Goal: Task Accomplishment & Management: Complete application form

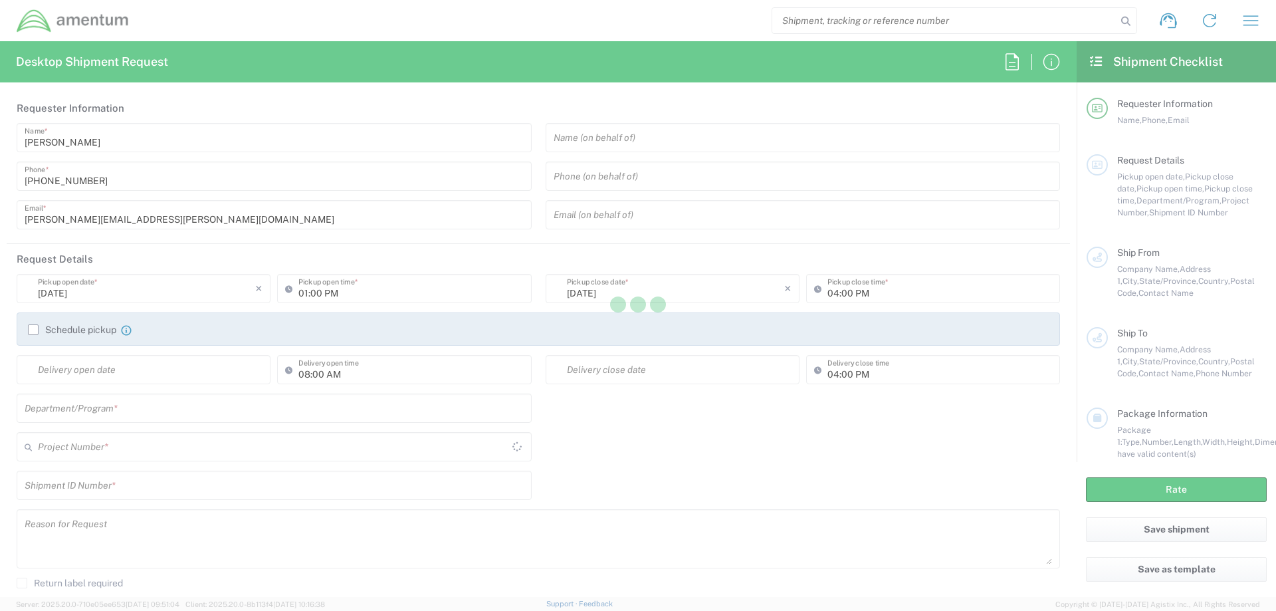
type input "[GEOGRAPHIC_DATA]"
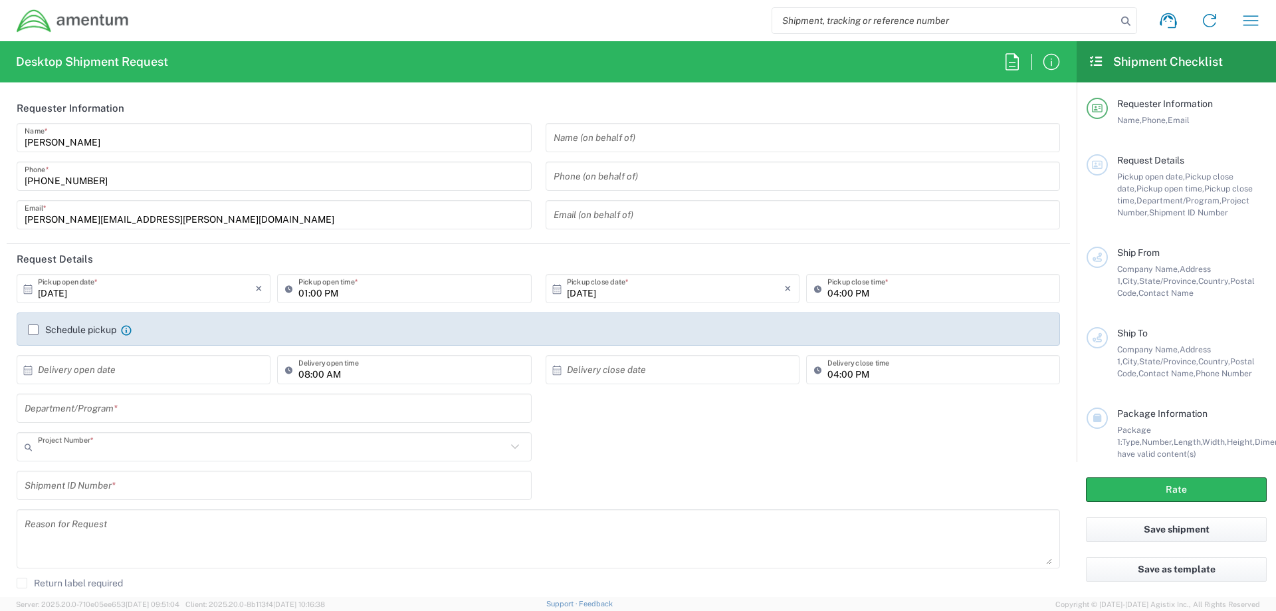
type input "AUTEC"
click at [642, 140] on input "text" at bounding box center [803, 137] width 499 height 23
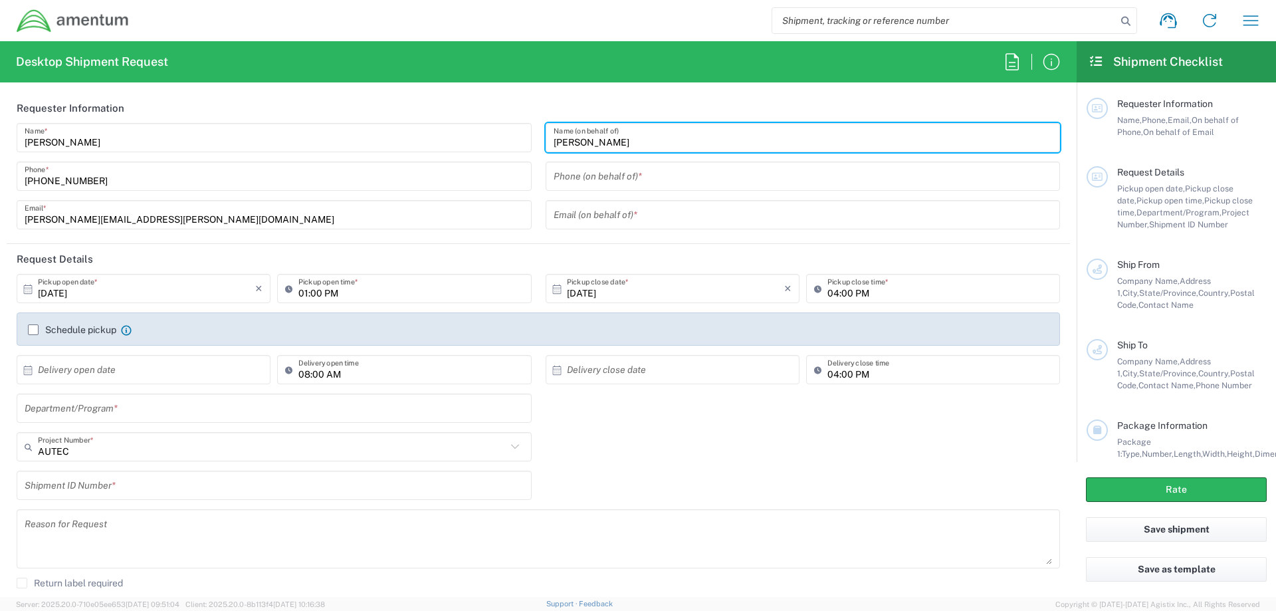
type input "[PERSON_NAME]"
click at [106, 296] on input "[DATE]" at bounding box center [146, 288] width 217 height 23
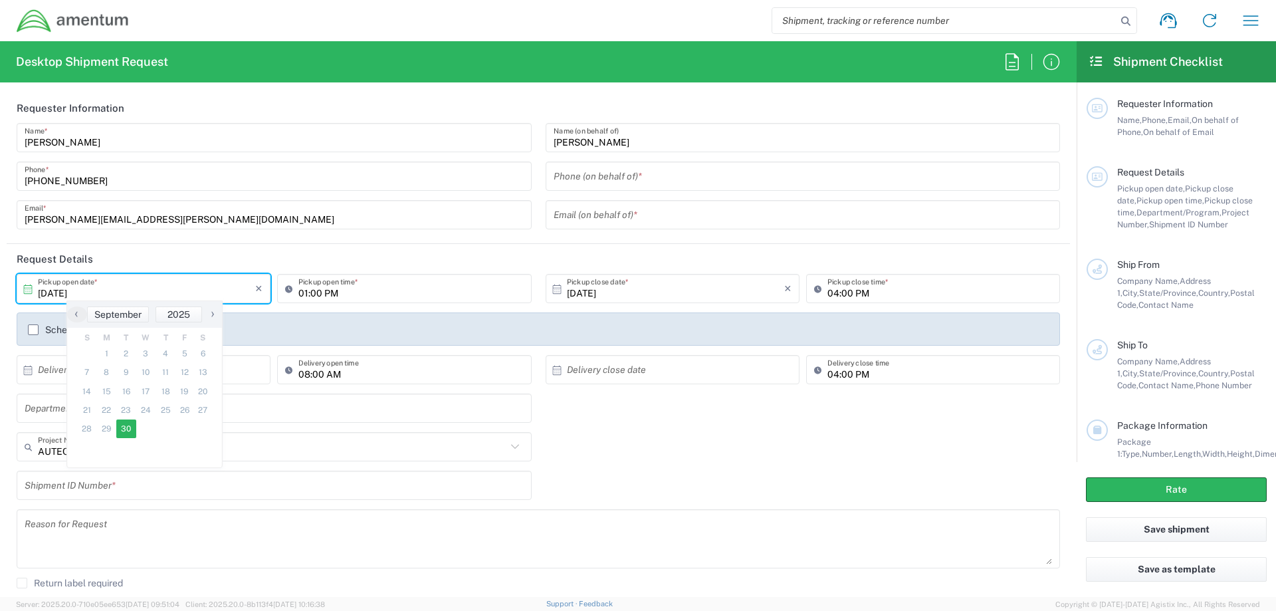
click at [213, 314] on span "›" at bounding box center [213, 314] width 20 height 16
drag, startPoint x: 213, startPoint y: 314, endPoint x: 144, endPoint y: 352, distance: 78.2
click at [144, 352] on span "1" at bounding box center [145, 353] width 19 height 19
type input "10/01/2025"
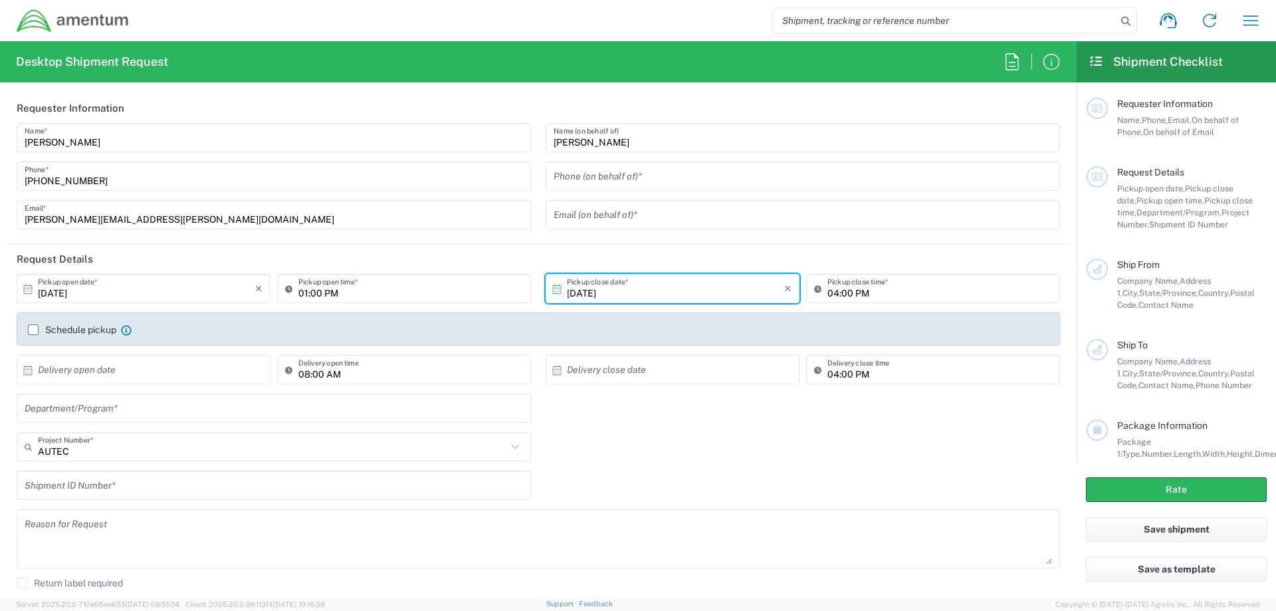
click at [335, 295] on input "01:00 PM" at bounding box center [410, 288] width 225 height 23
click at [308, 294] on input "01:00 PM" at bounding box center [410, 288] width 225 height 23
click at [303, 292] on input "01:00 PM" at bounding box center [410, 288] width 225 height 23
click at [332, 292] on input "07:00 PM" at bounding box center [410, 288] width 225 height 23
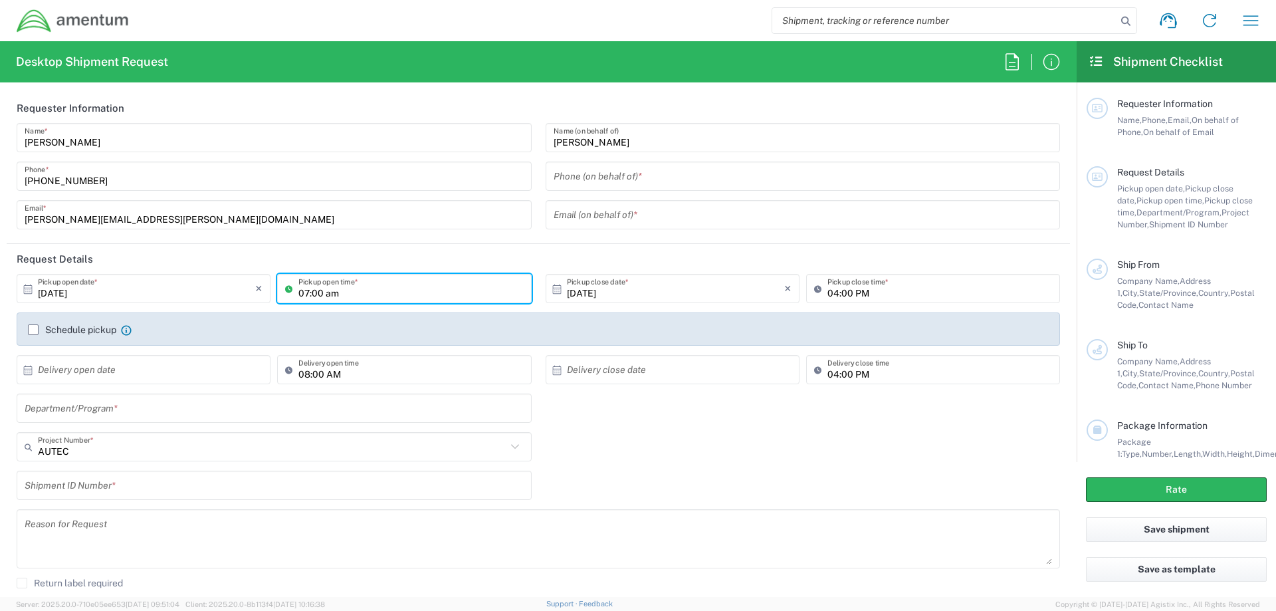
type input "07:00 AM"
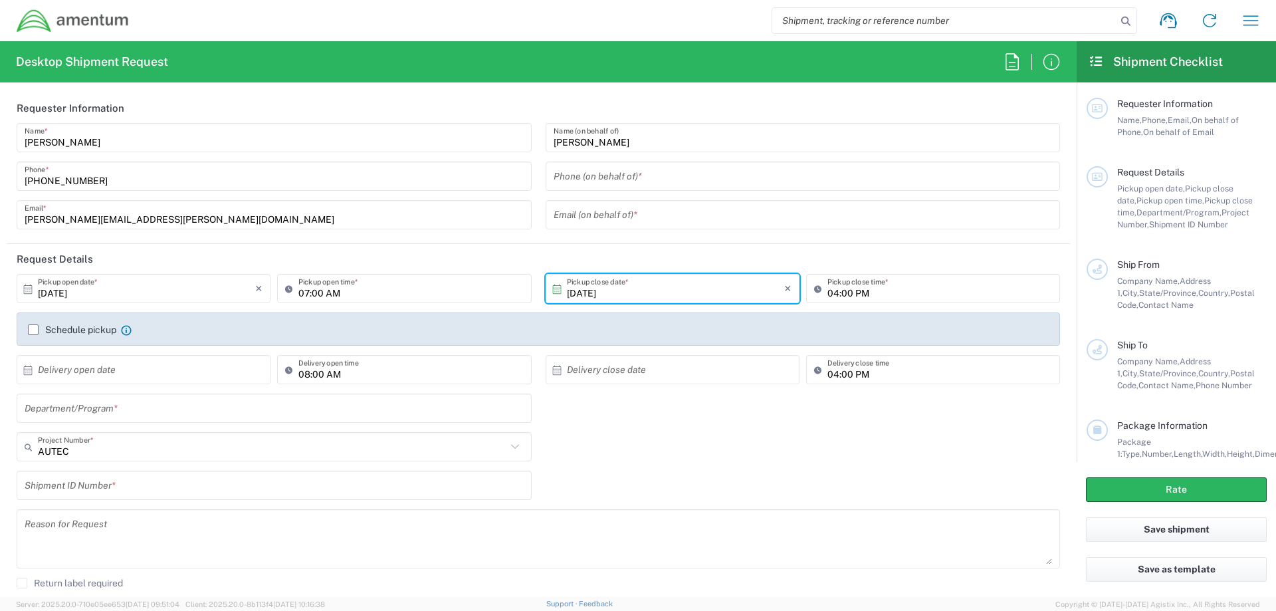
scroll to position [133, 0]
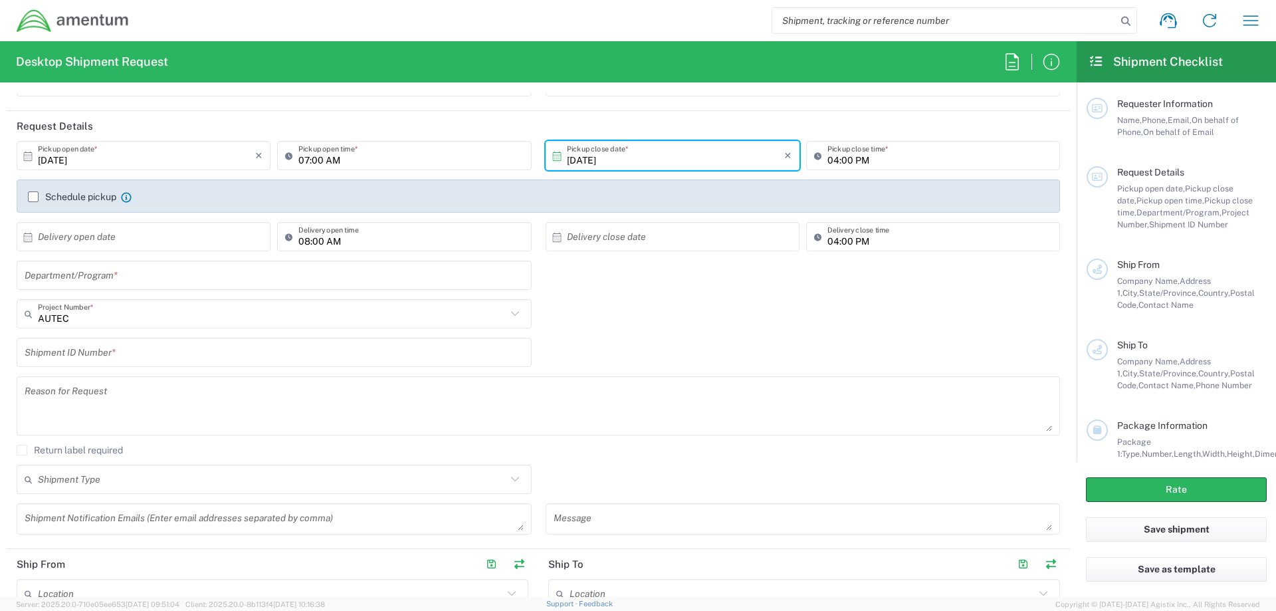
click at [133, 274] on input "text" at bounding box center [274, 275] width 499 height 23
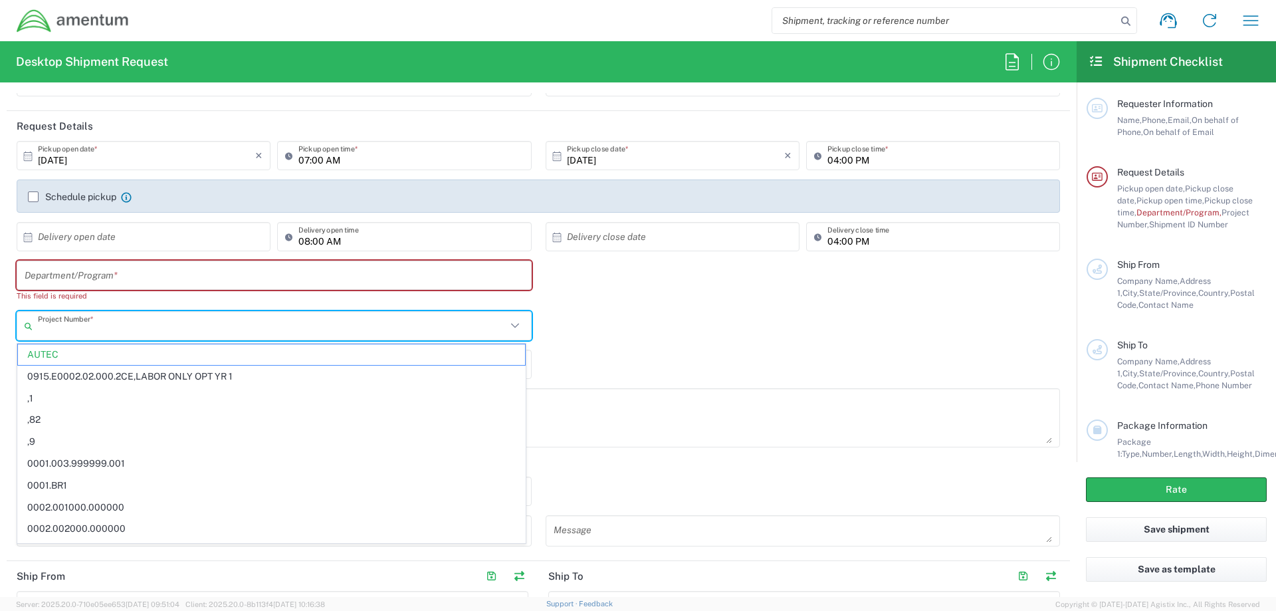
click at [131, 323] on input "text" at bounding box center [272, 325] width 468 height 23
click at [64, 331] on input "text" at bounding box center [272, 325] width 468 height 23
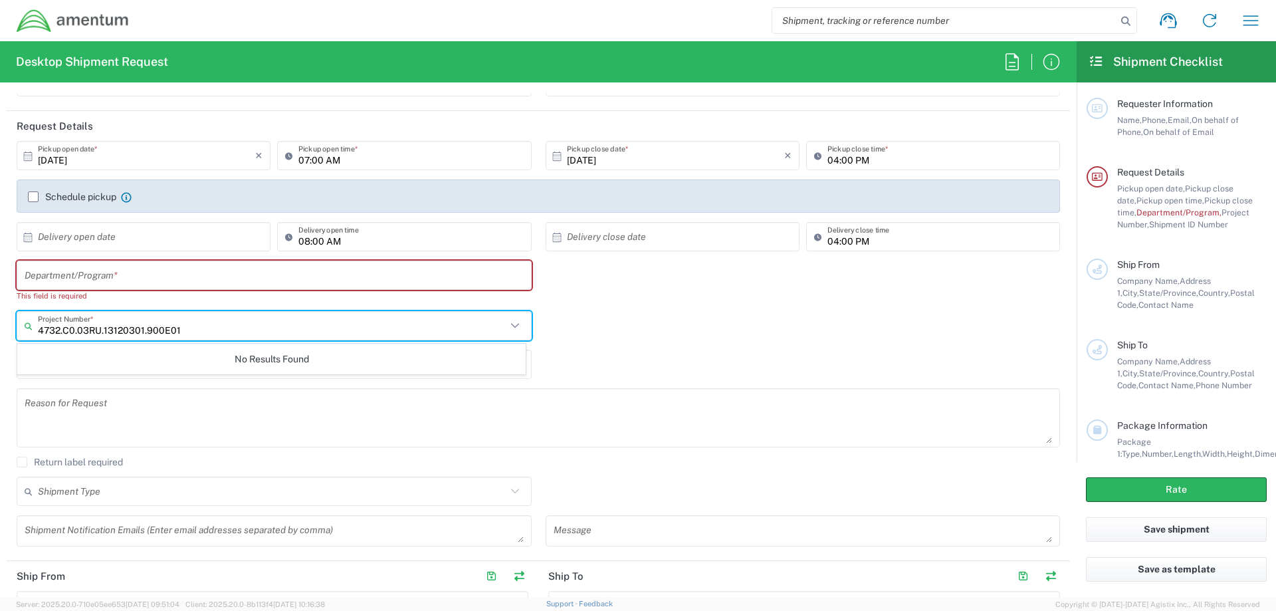
type input "4732.C0.03RU.13120301.900E017"
drag, startPoint x: 190, startPoint y: 328, endPoint x: 27, endPoint y: 330, distance: 163.5
click at [26, 330] on div "4732.C0.03RU.13120301.900E017 Project Number *" at bounding box center [274, 325] width 515 height 29
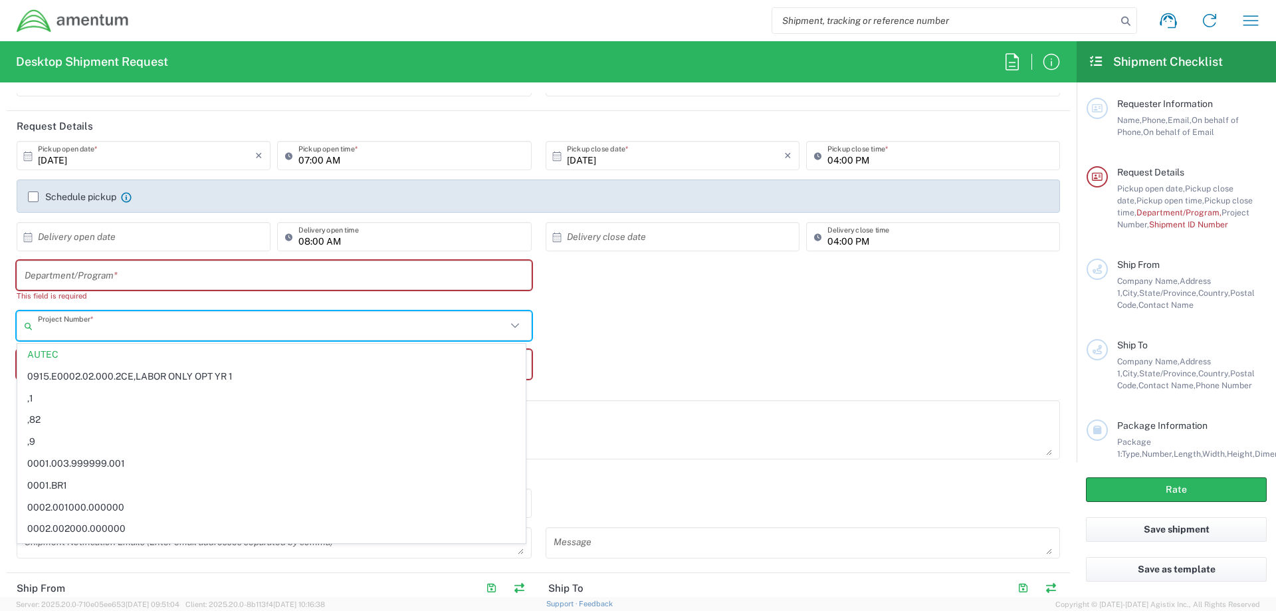
paste input "4732.C0.03RU.13120301.900E017"
type input "AUTEC"
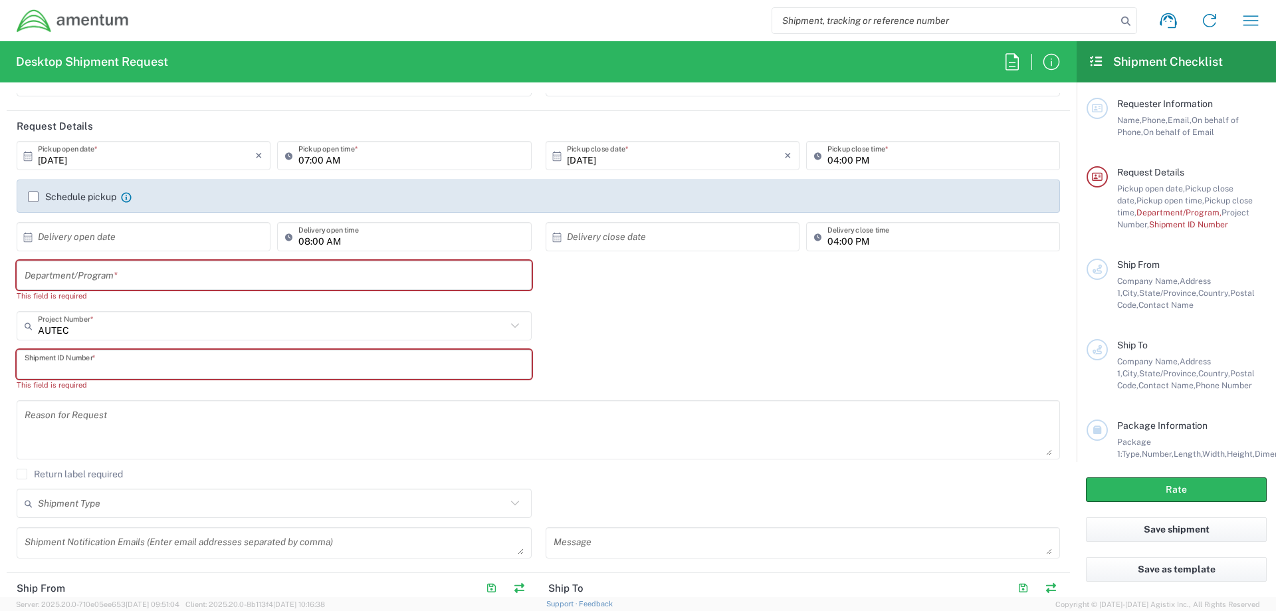
scroll to position [332, 0]
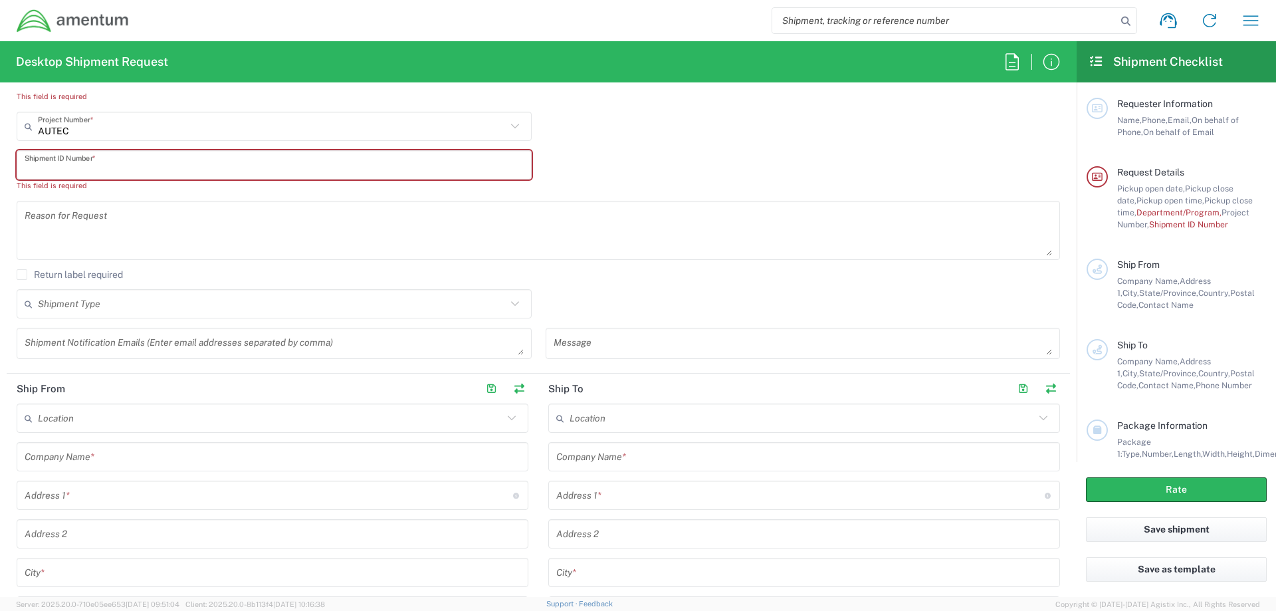
click at [508, 308] on icon at bounding box center [514, 303] width 17 height 17
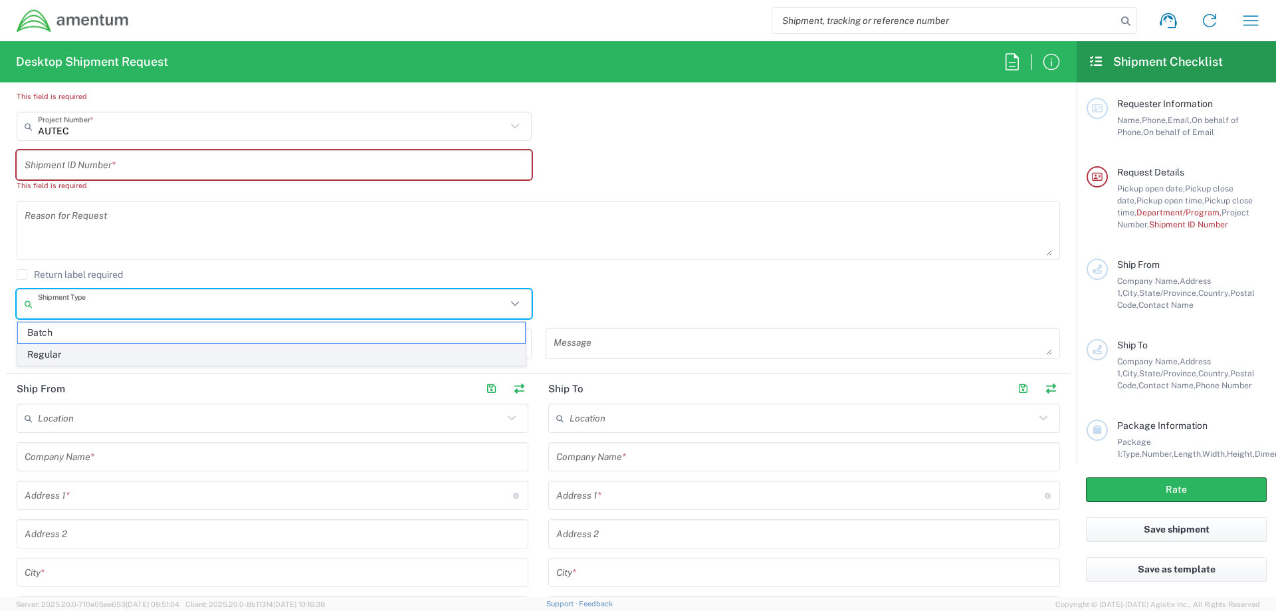
click at [76, 350] on span "Regular" at bounding box center [271, 354] width 507 height 21
type input "Regular"
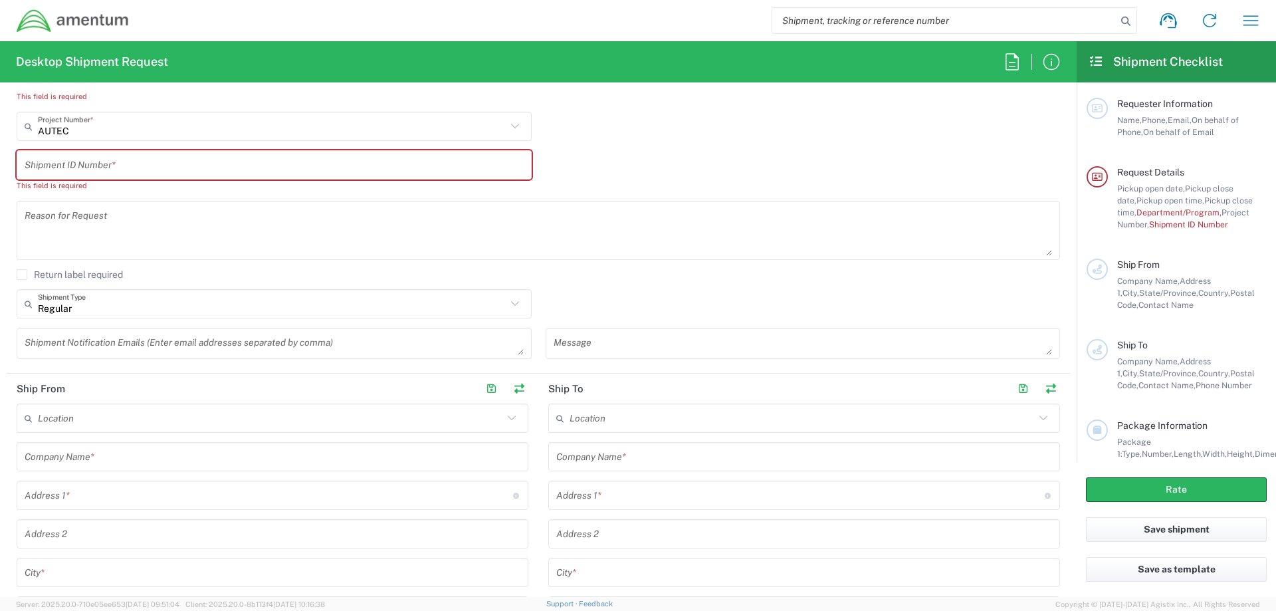
scroll to position [199, 0]
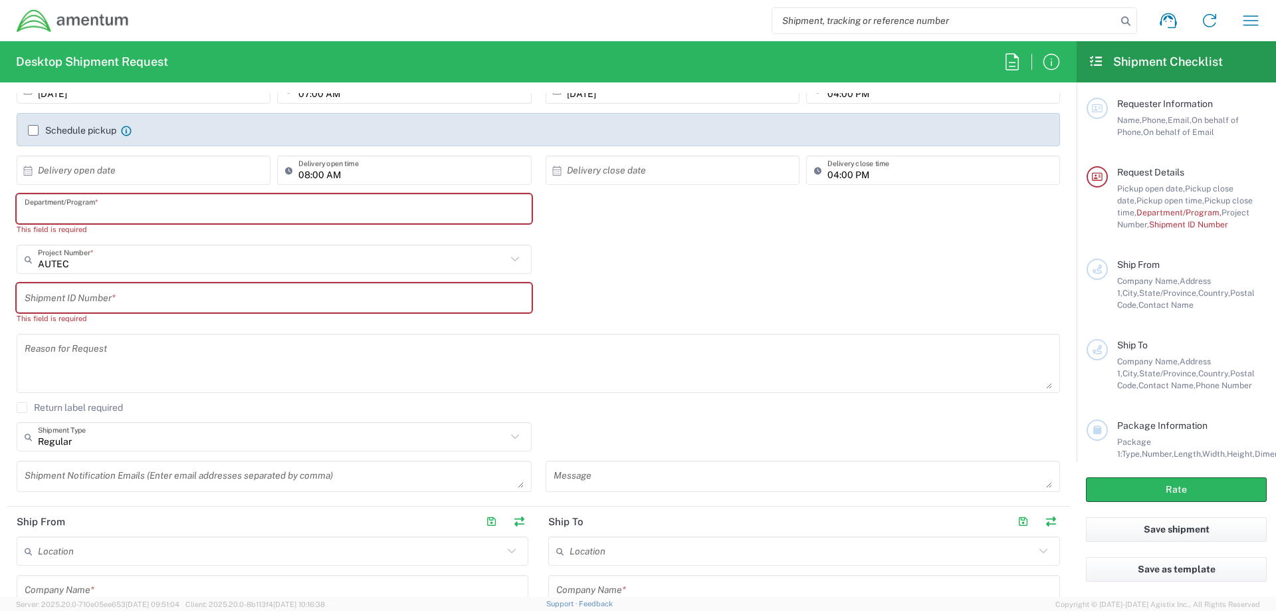
paste input "4732.C0.03RU.13120301.900E017"
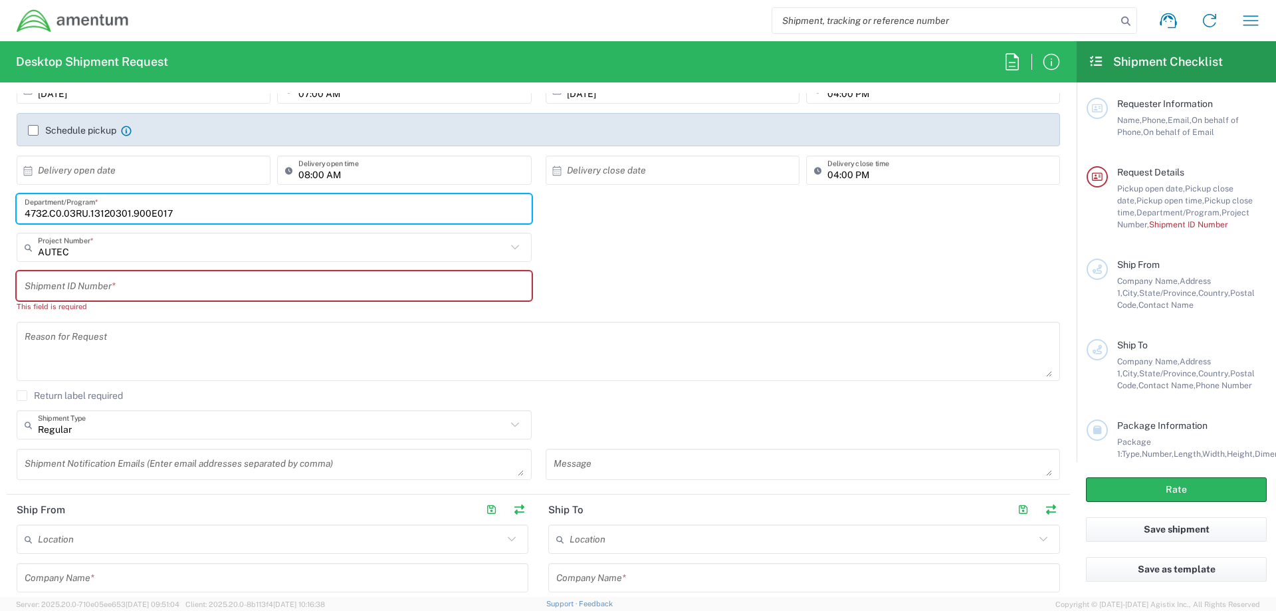
type input "4732.C0.03RU.13120301.900E017"
click at [131, 292] on input "text" at bounding box center [274, 285] width 499 height 23
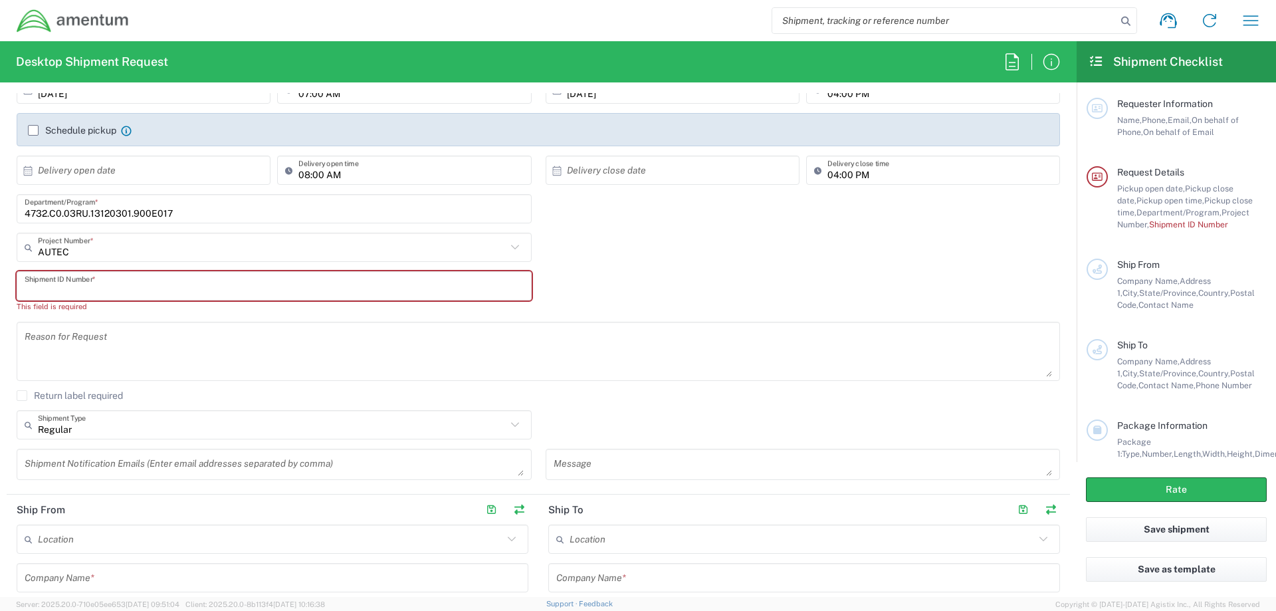
click at [112, 279] on input "text" at bounding box center [274, 285] width 499 height 23
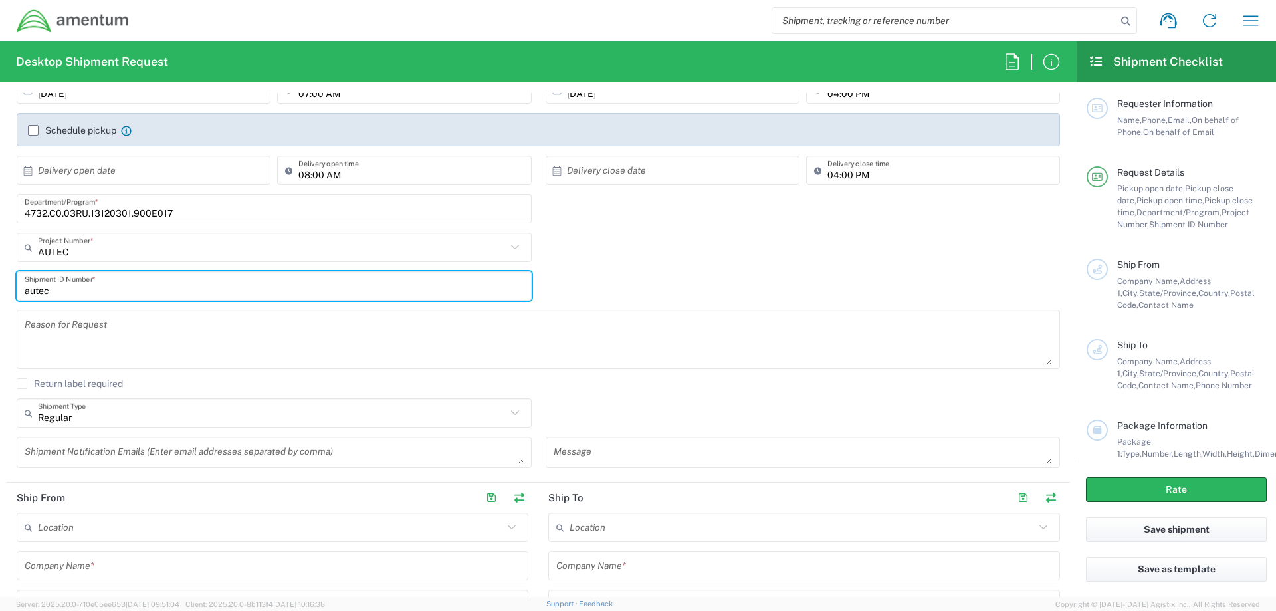
type input "autec"
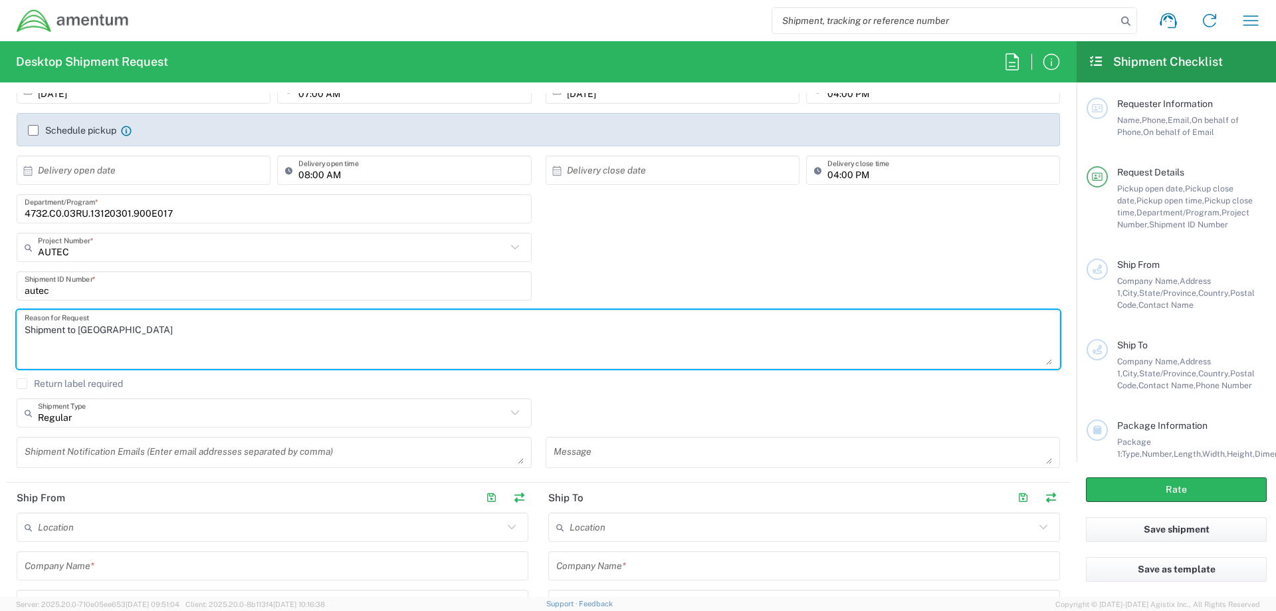
type textarea "Shipment to Cal La"
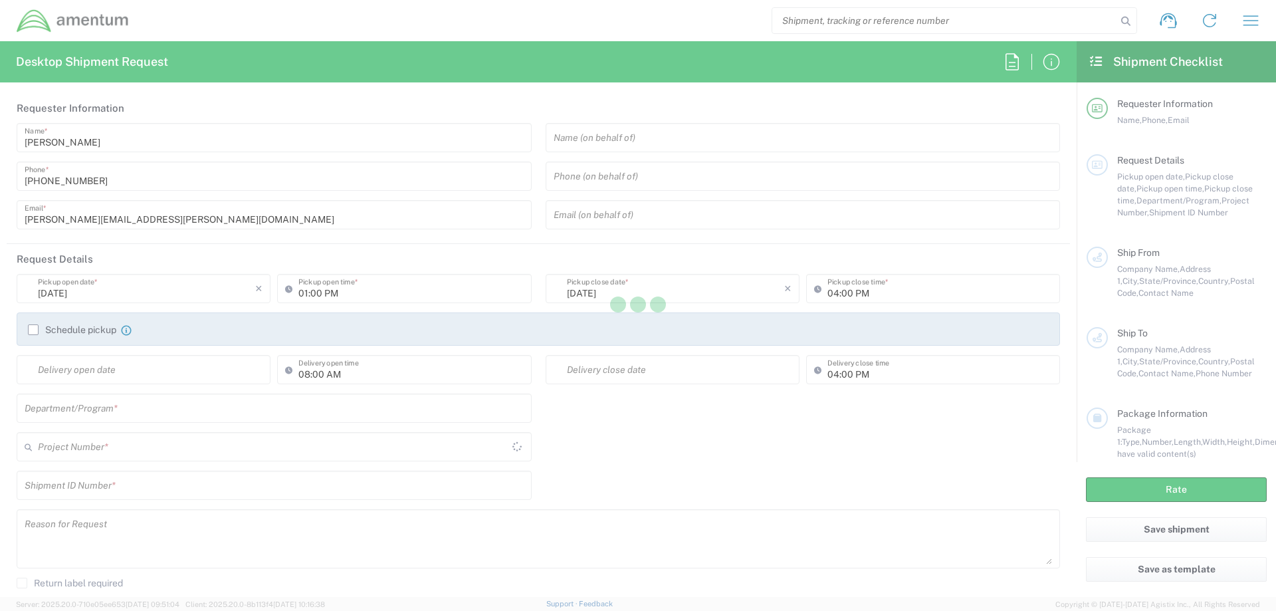
type input "[GEOGRAPHIC_DATA]"
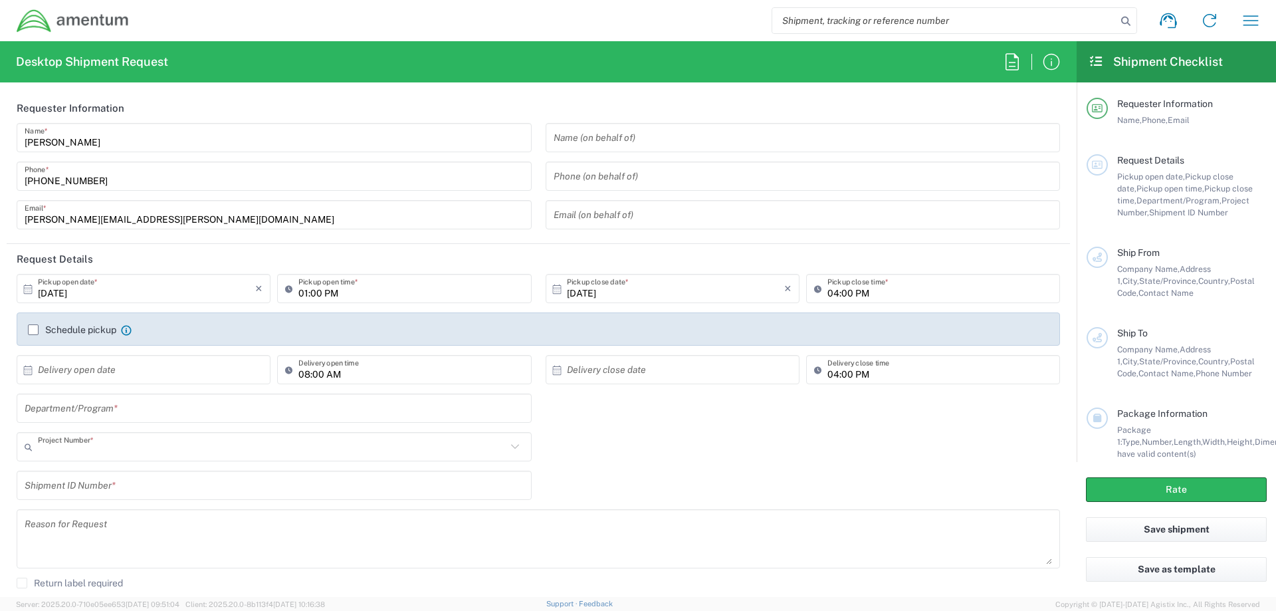
type input "AUTEC"
click at [647, 141] on input "text" at bounding box center [803, 137] width 499 height 23
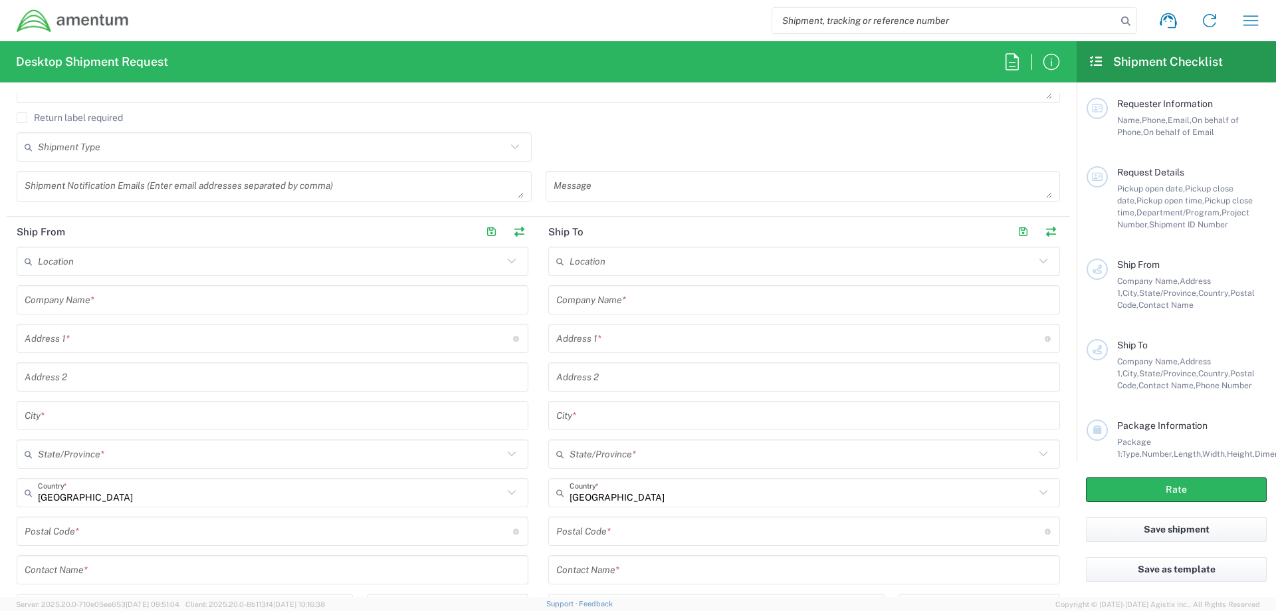
scroll to position [597, 0]
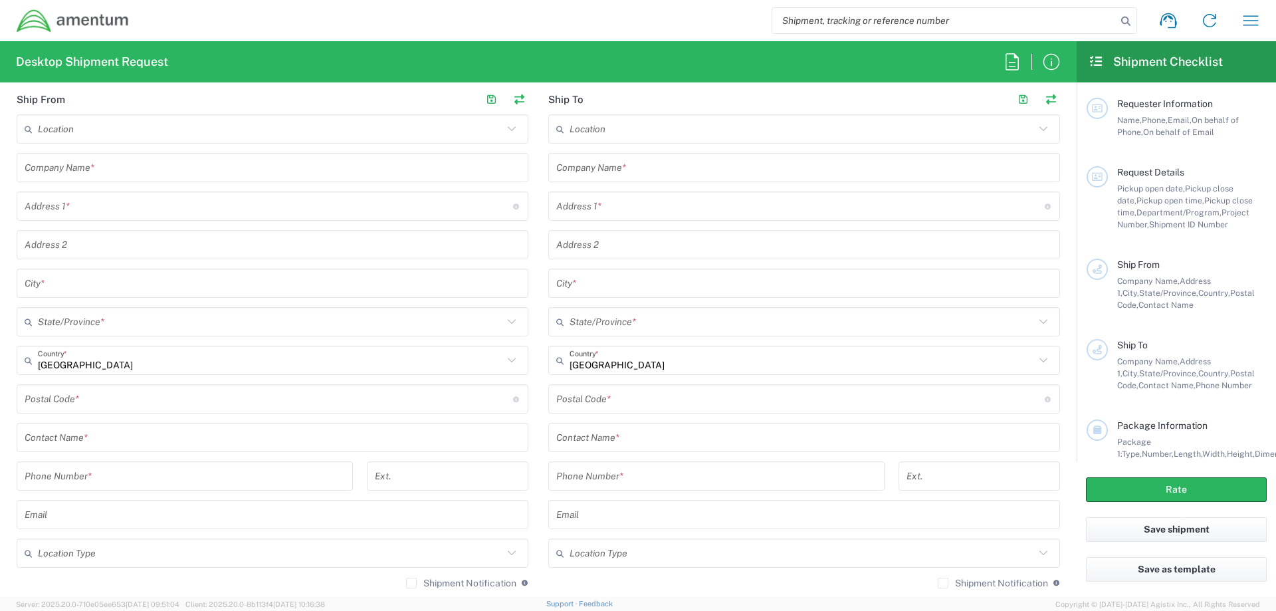
type input "[PERSON_NAME]"
click at [130, 438] on input "text" at bounding box center [273, 437] width 496 height 23
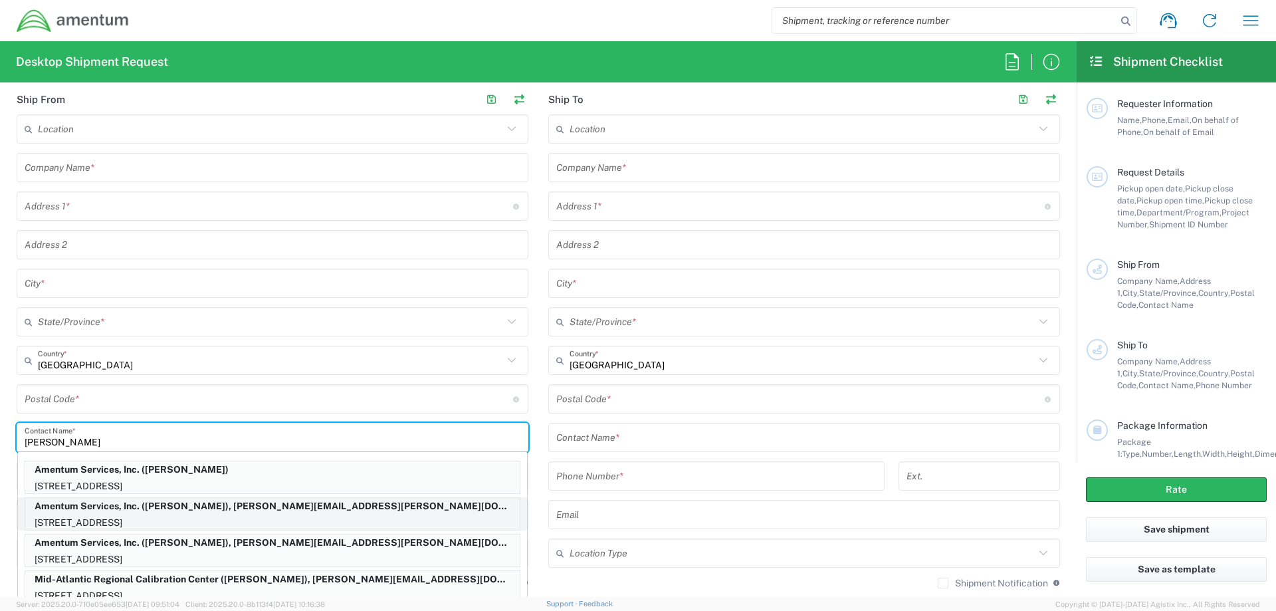
type input "[PERSON_NAME]"
click at [136, 530] on p "[STREET_ADDRESS]" at bounding box center [272, 522] width 494 height 17
type input "Amentum Services, Inc."
type input "[STREET_ADDRESS]"
type input "[GEOGRAPHIC_DATA]"
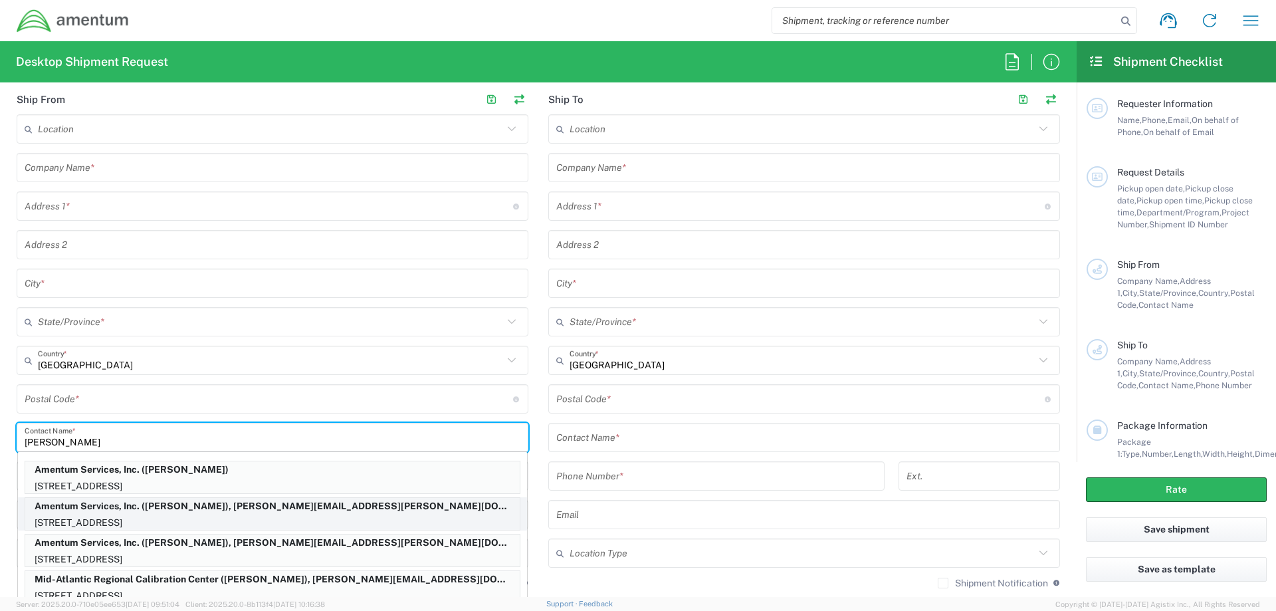
type input "[GEOGRAPHIC_DATA]"
type input "[US_STATE]"
type input "33406"
type input "[PERSON_NAME] back"
type input "[PHONE_NUMBER]"
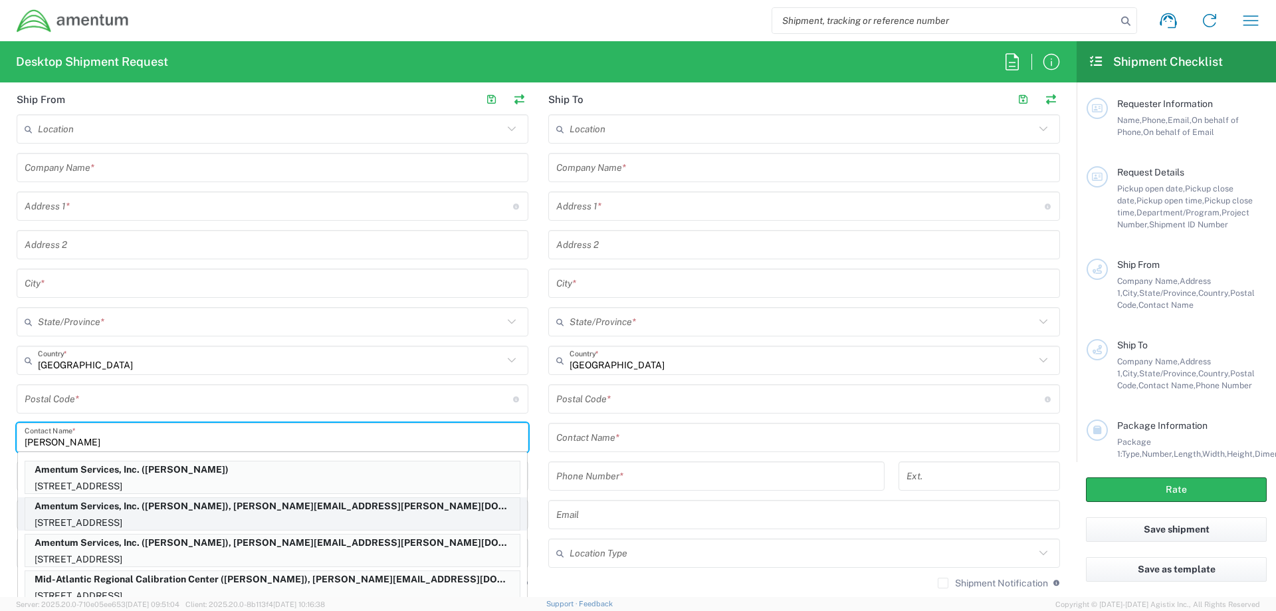
type input "[PERSON_NAME][EMAIL_ADDRESS][PERSON_NAME][DOMAIN_NAME]"
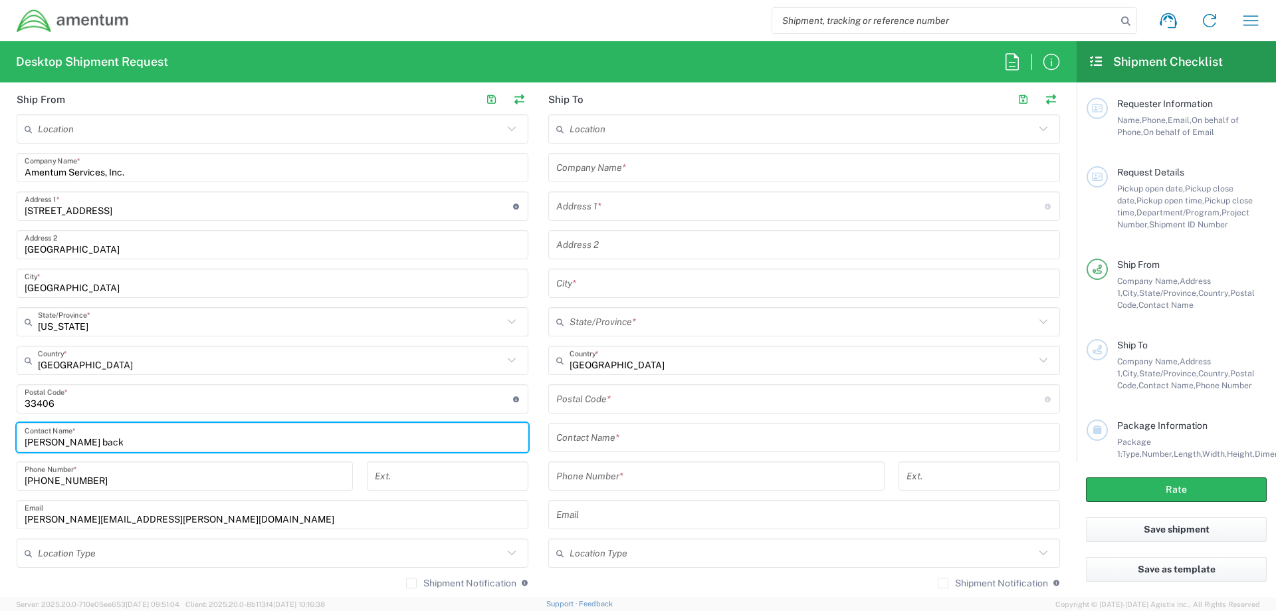
click at [384, 553] on input "text" at bounding box center [270, 553] width 465 height 23
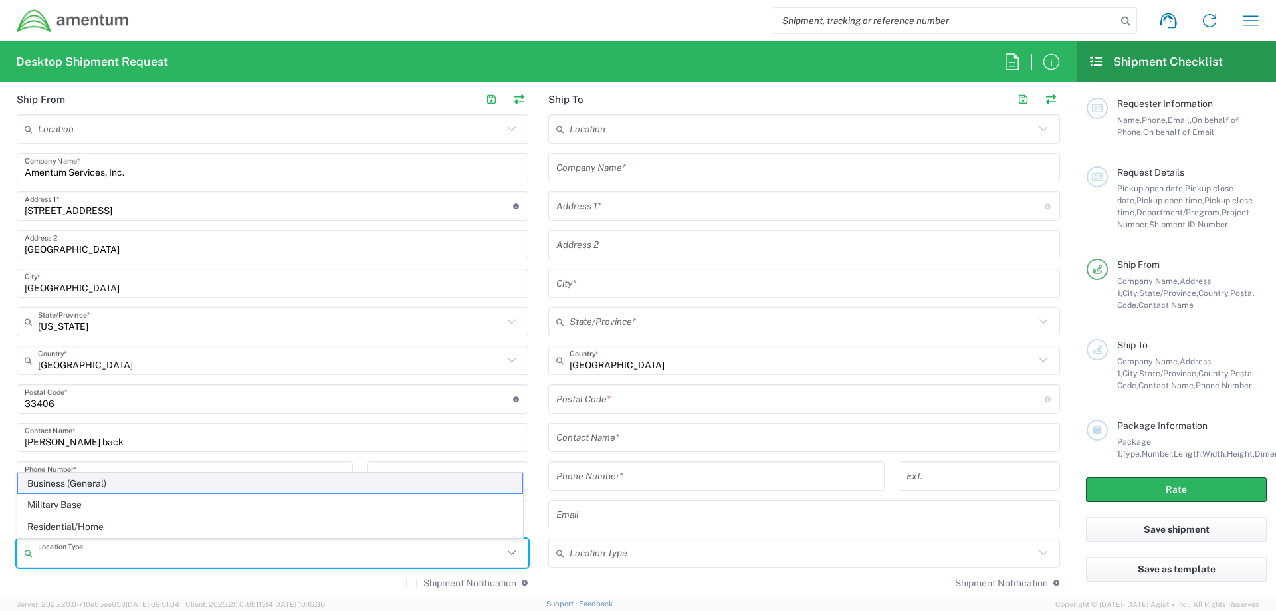
click at [87, 485] on span "Business (General)" at bounding box center [270, 483] width 504 height 21
type input "Business (General)"
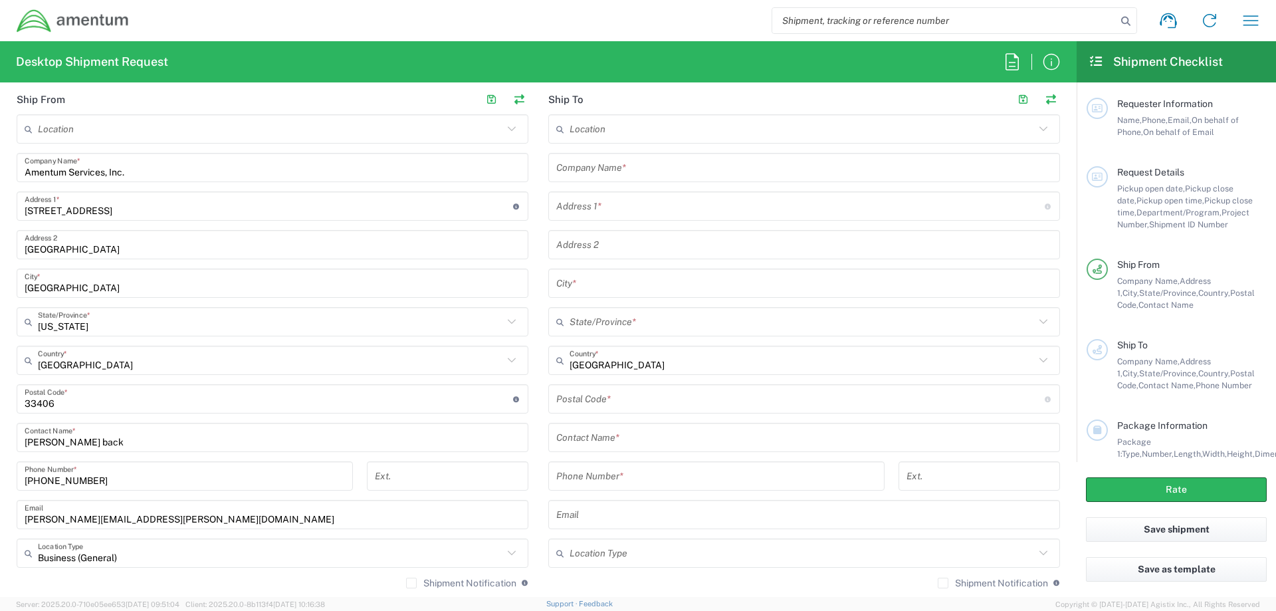
click at [637, 171] on input "text" at bounding box center [804, 167] width 496 height 23
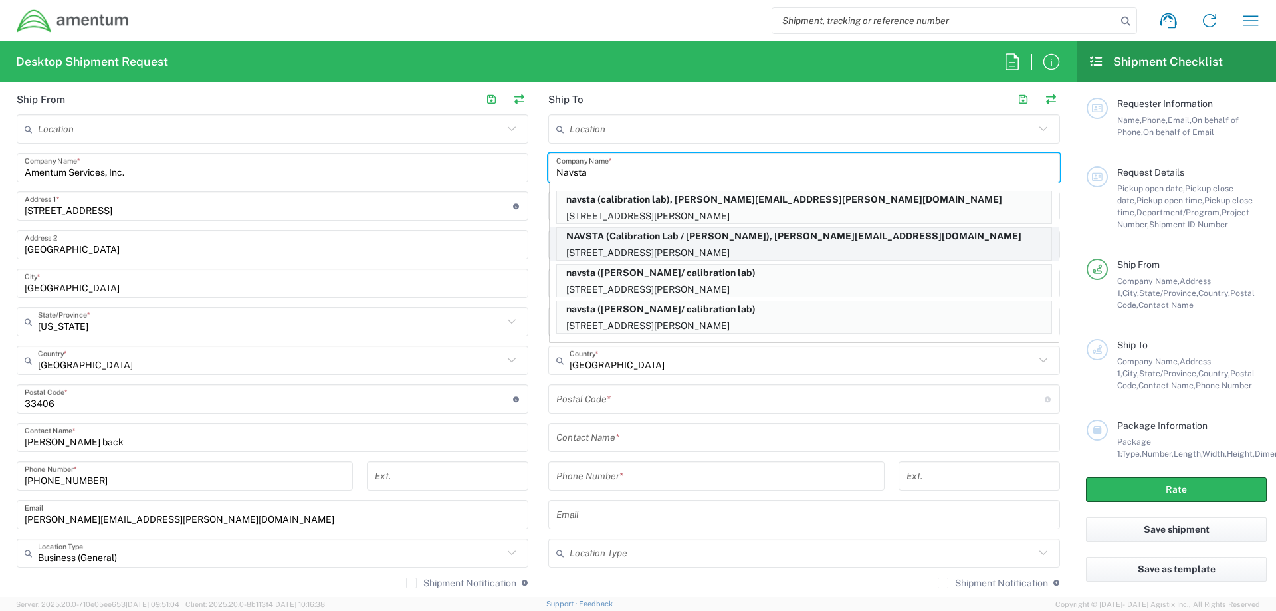
click at [656, 236] on p "NAVSTA (Calibration Lab / [PERSON_NAME]), [PERSON_NAME][EMAIL_ADDRESS][DOMAIN_N…" at bounding box center [804, 236] width 494 height 17
type input "NAVSTA"
type input "[STREET_ADDRESS][PERSON_NAME]"
type input "BLDG 1170 RM 195"
type input "[GEOGRAPHIC_DATA]"
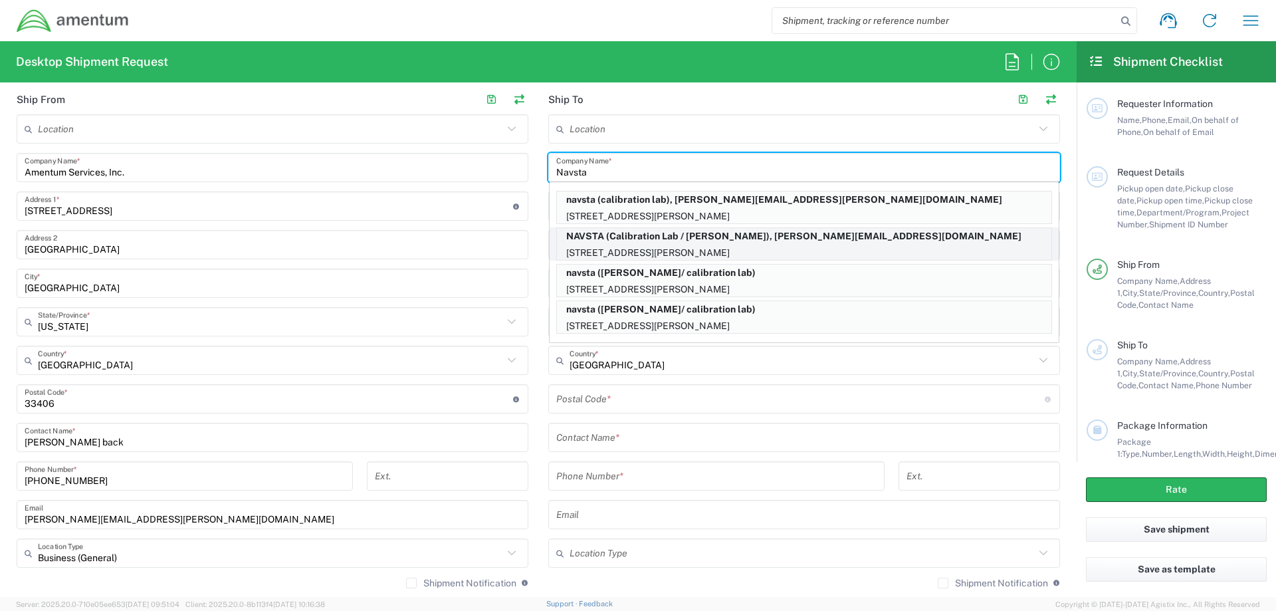
type input "[US_STATE]"
type input "02841"
type input "Calibration Lab / [PERSON_NAME]"
type input "[PHONE_NUMBER]"
type input "[PERSON_NAME][EMAIL_ADDRESS][DOMAIN_NAME]"
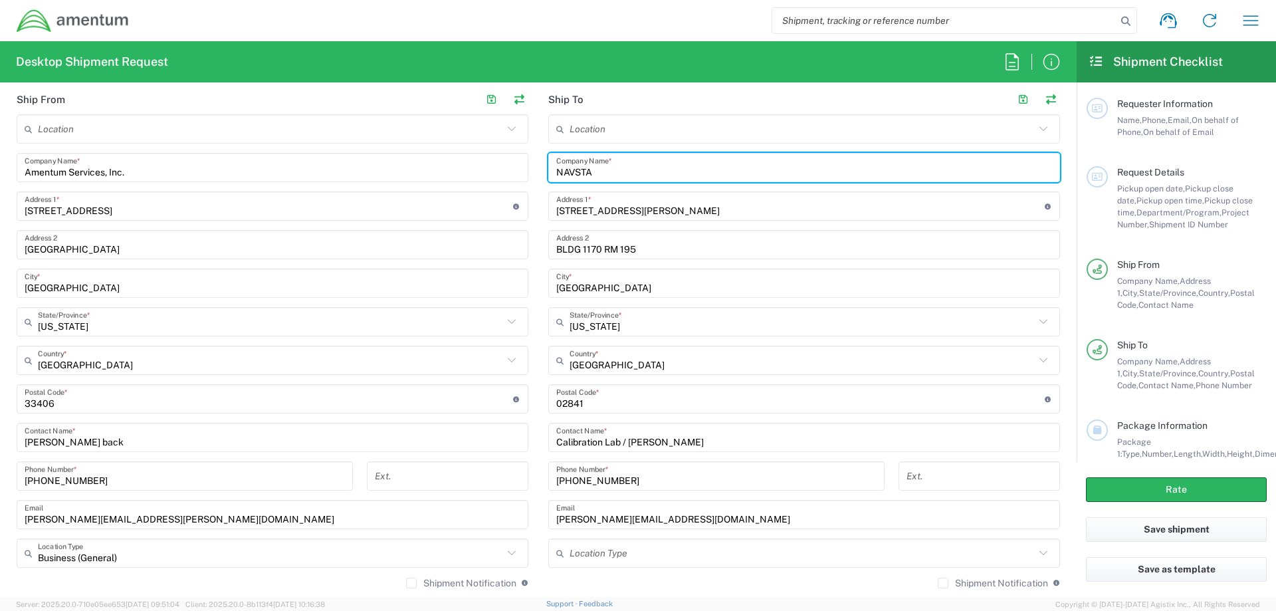
click at [680, 555] on input "text" at bounding box center [801, 553] width 465 height 23
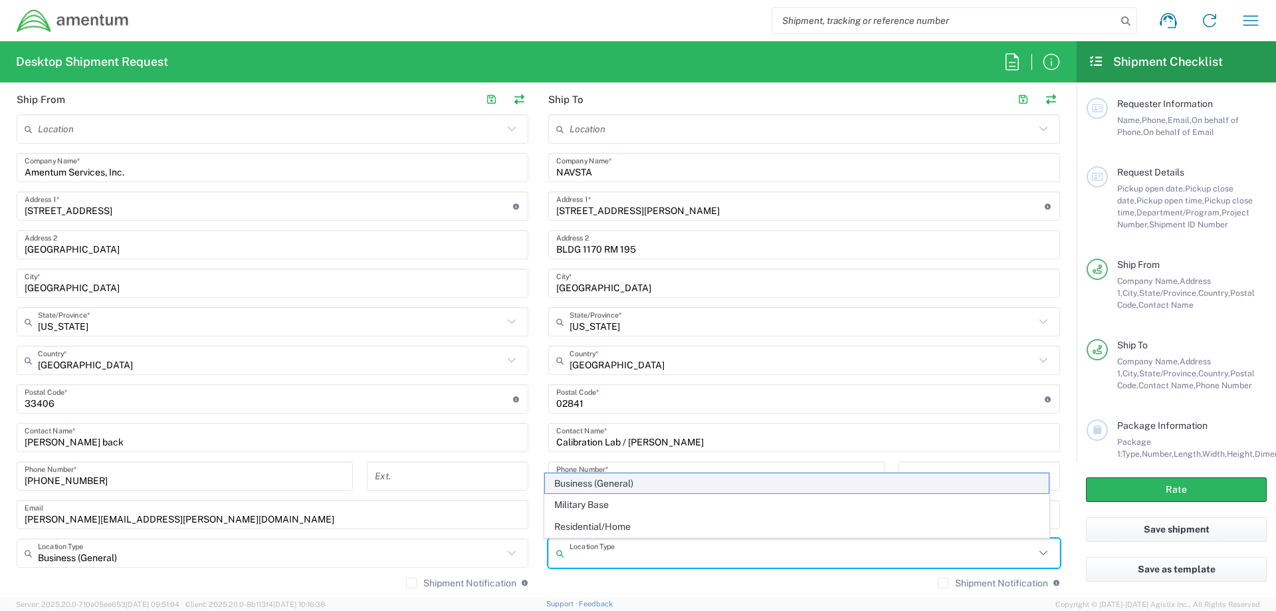
click at [595, 487] on span "Business (General)" at bounding box center [797, 483] width 504 height 21
type input "Business (General)"
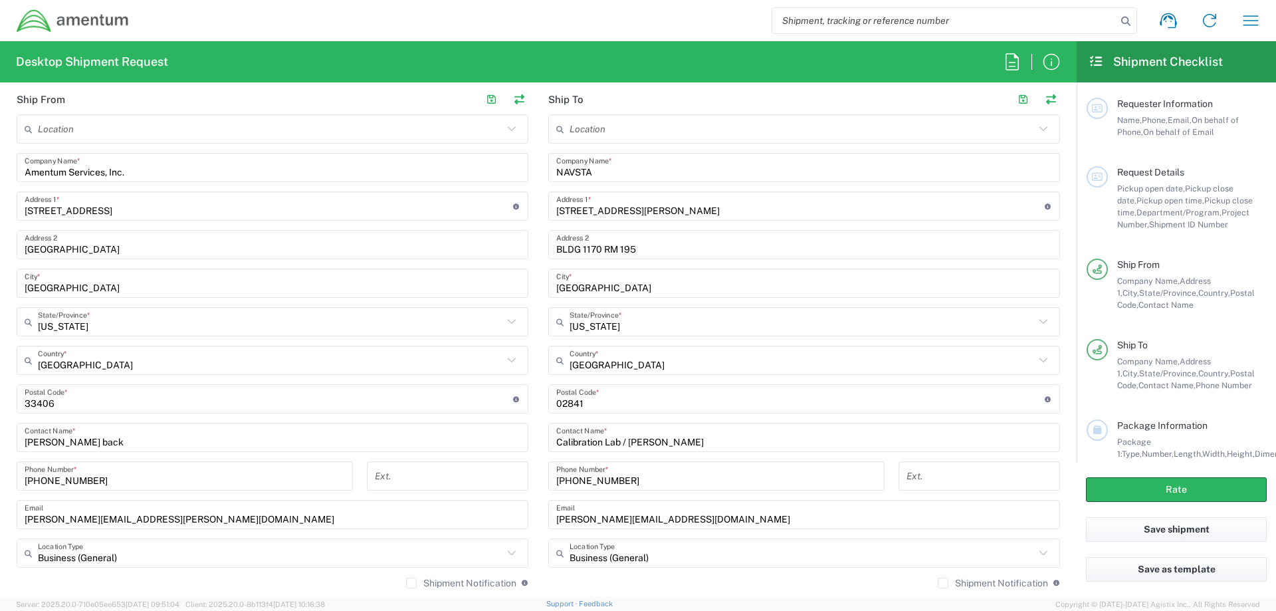
scroll to position [399, 0]
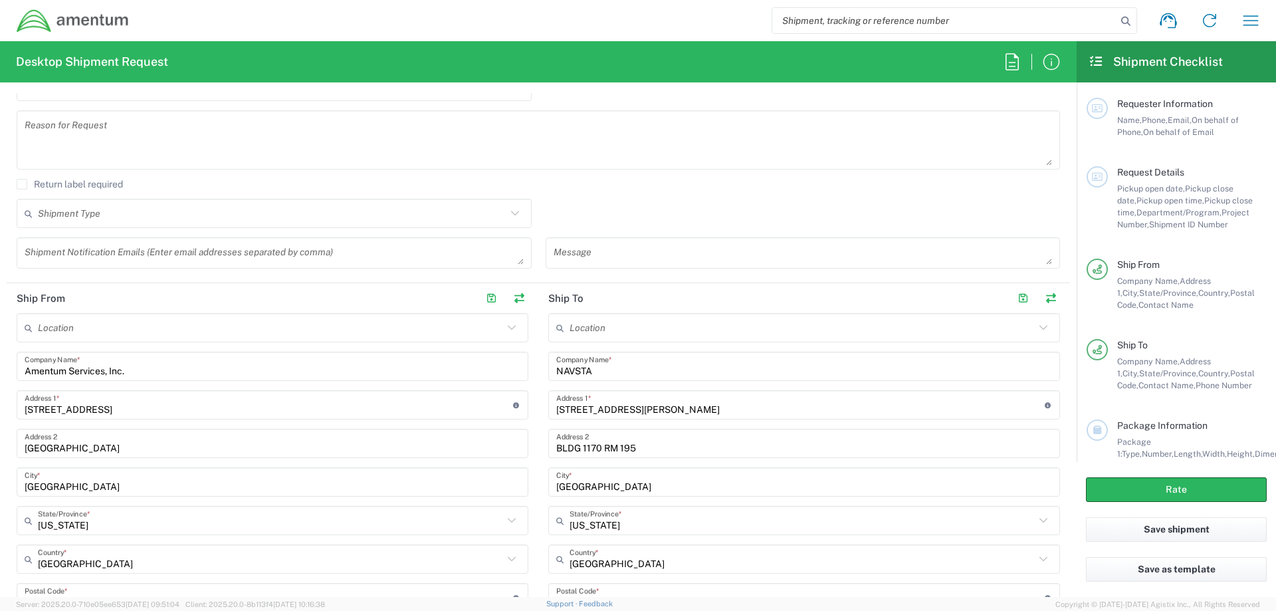
click at [512, 213] on icon at bounding box center [514, 213] width 8 height 5
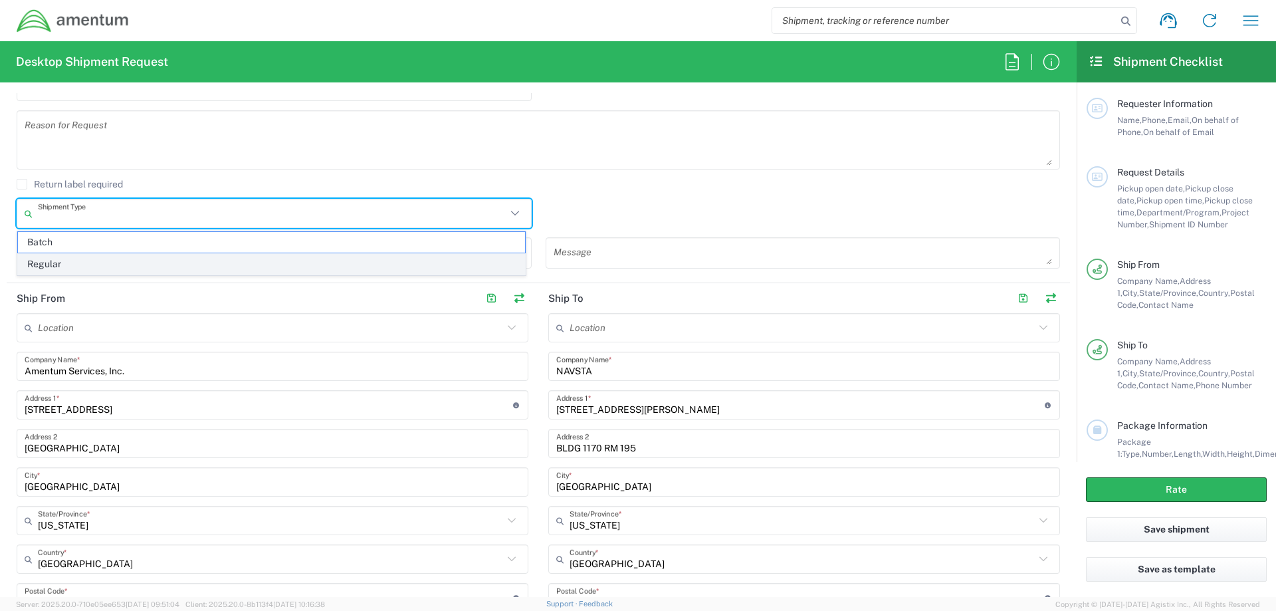
click at [50, 264] on span "Regular" at bounding box center [271, 264] width 507 height 21
type input "Regular"
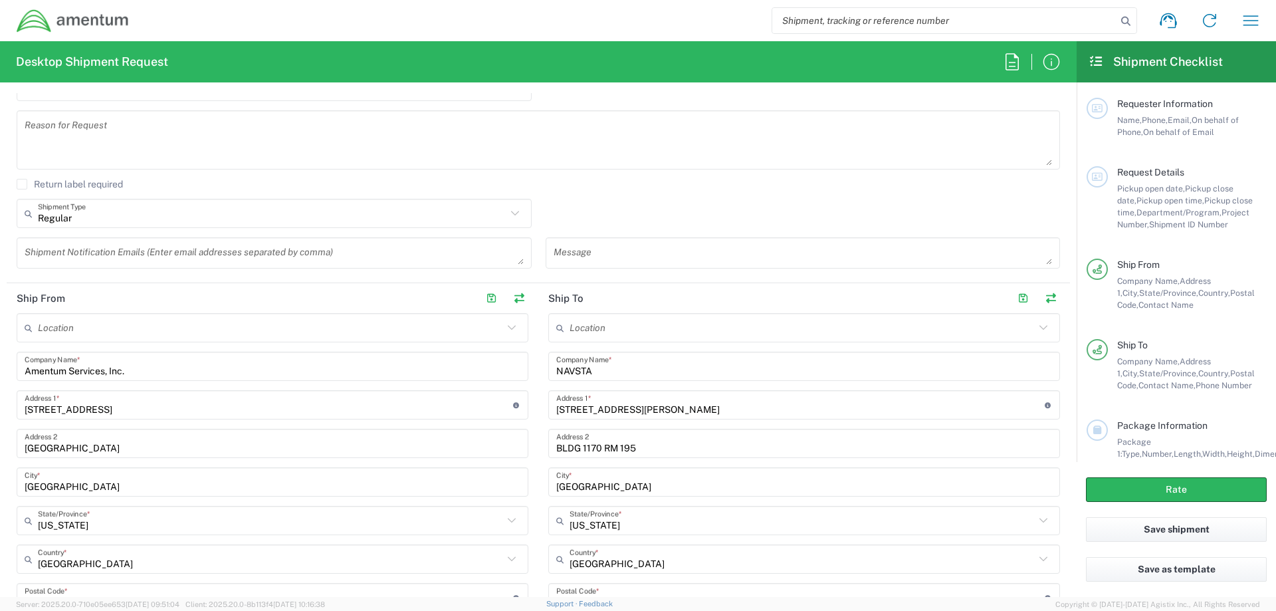
scroll to position [266, 0]
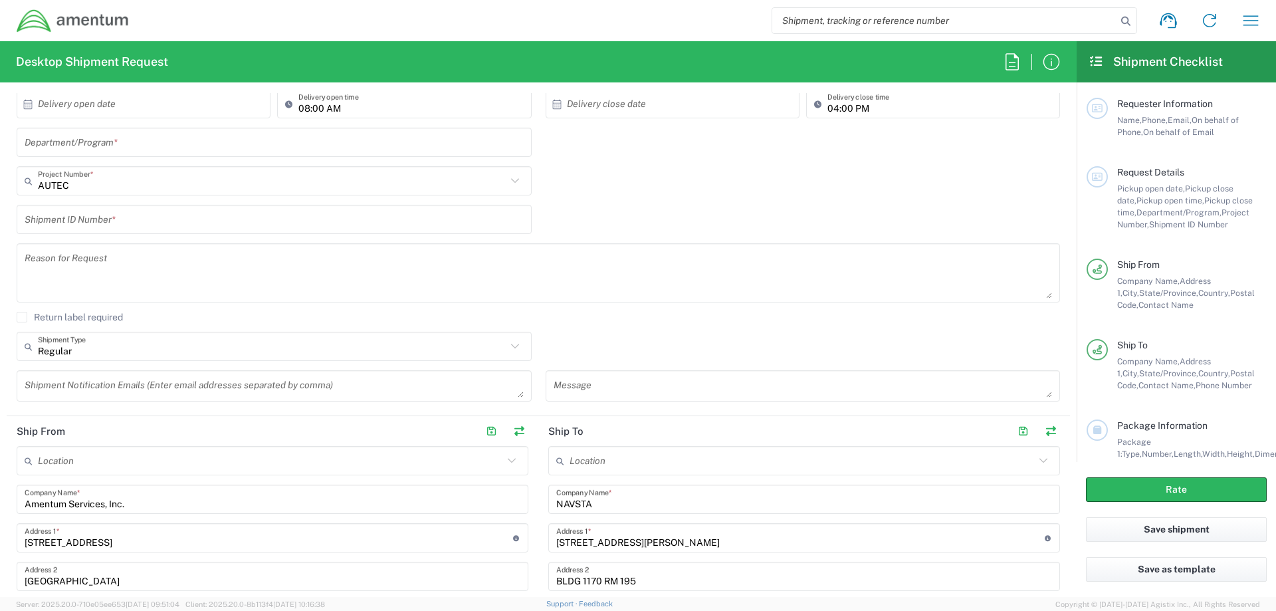
click at [72, 285] on textarea at bounding box center [538, 272] width 1027 height 51
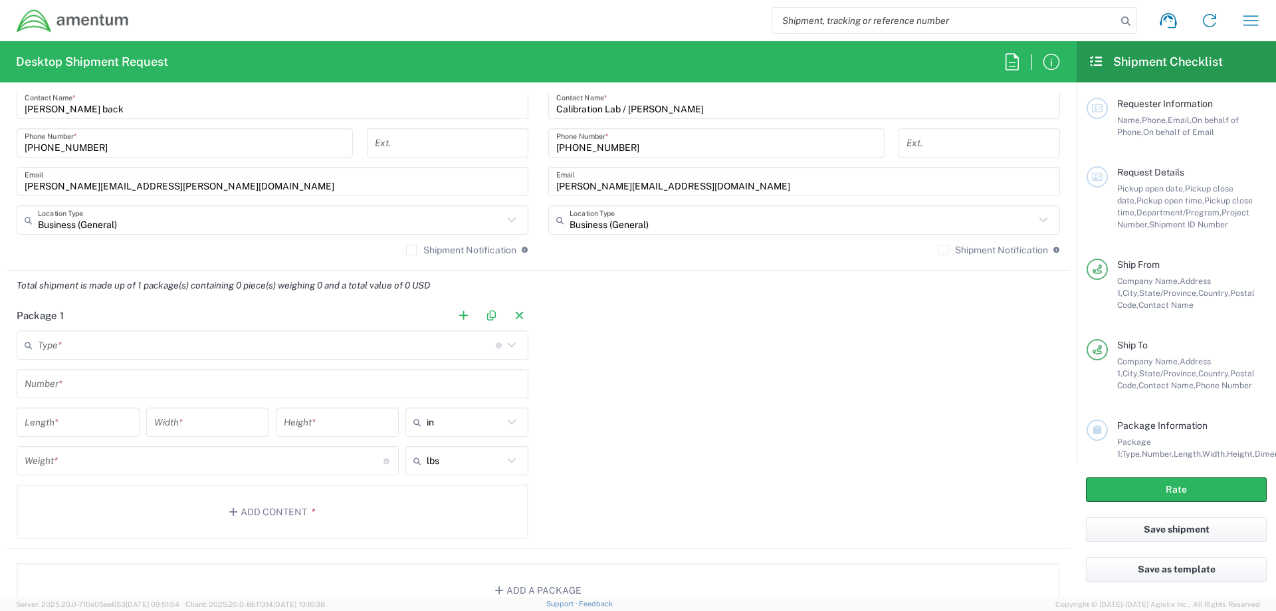
scroll to position [997, 0]
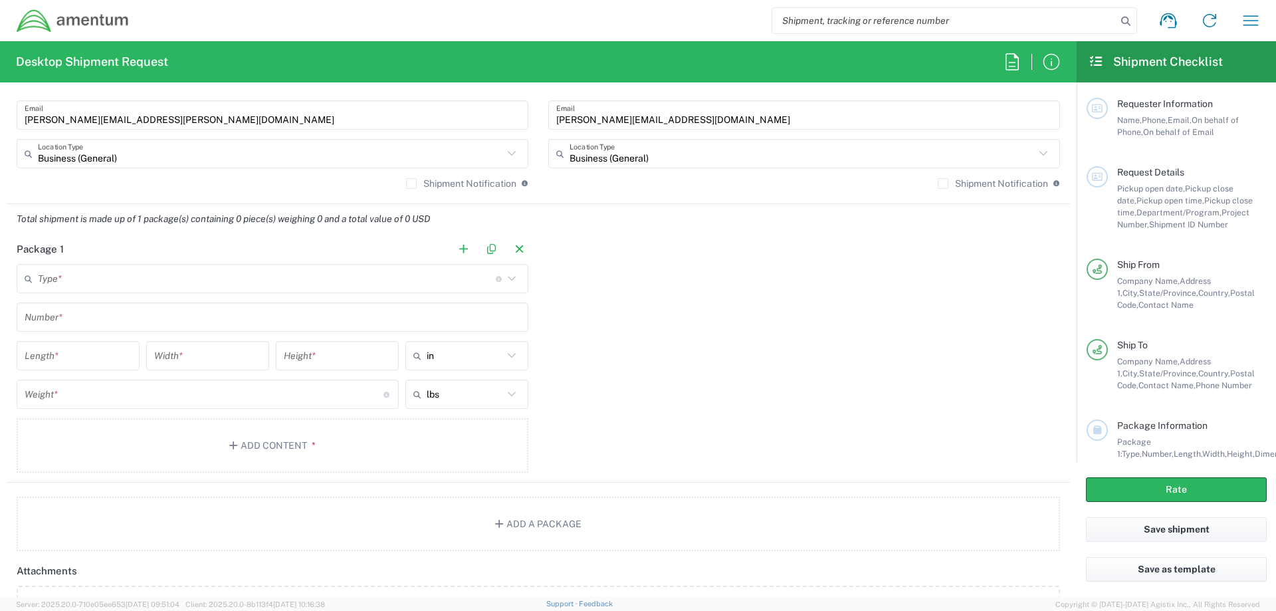
type textarea "Shipment of Cal Equipment to [GEOGRAPHIC_DATA]"
click at [133, 280] on input "text" at bounding box center [267, 278] width 458 height 23
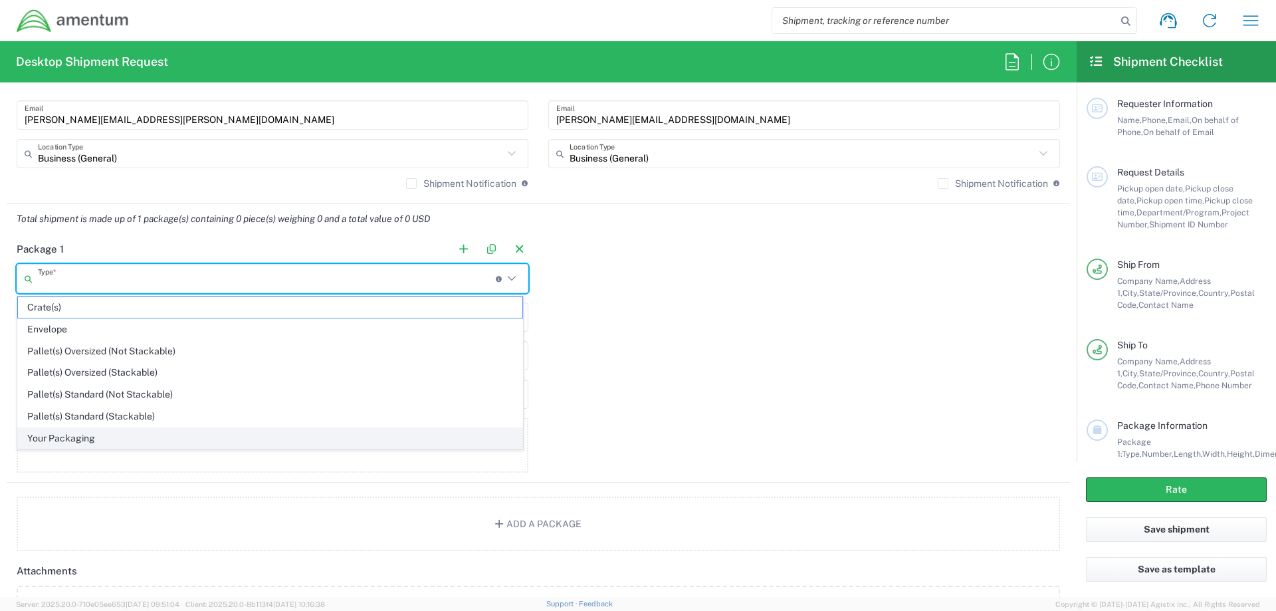
click at [74, 437] on span "Your Packaging" at bounding box center [270, 438] width 504 height 21
type input "Your Packaging"
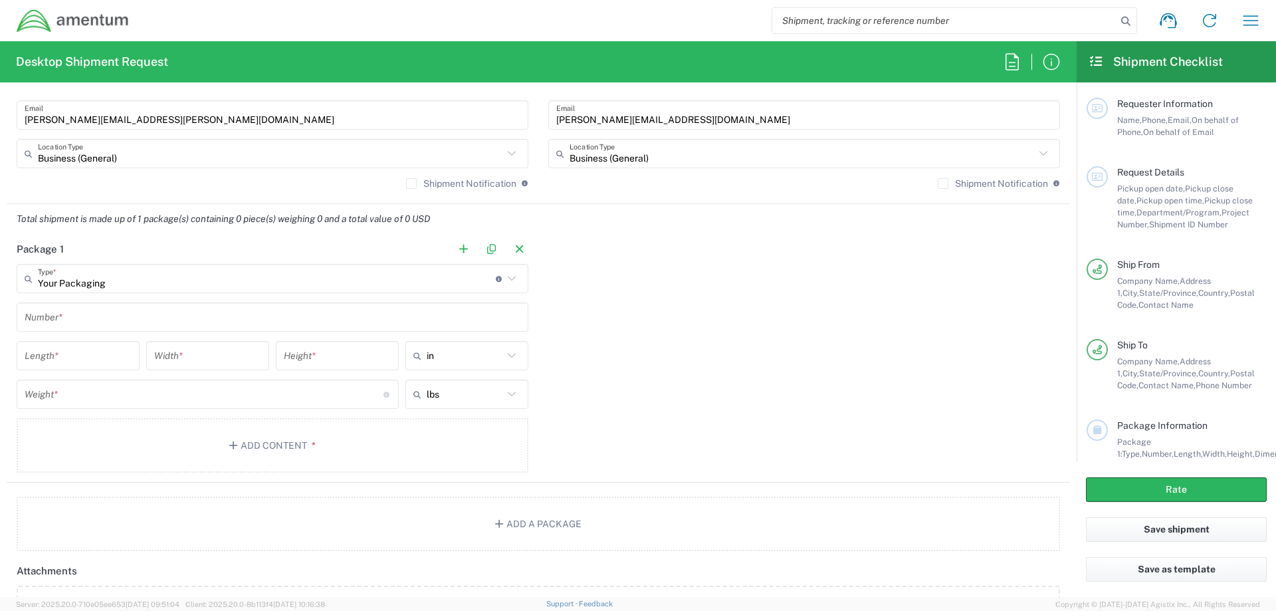
click at [87, 316] on input "text" at bounding box center [273, 317] width 496 height 23
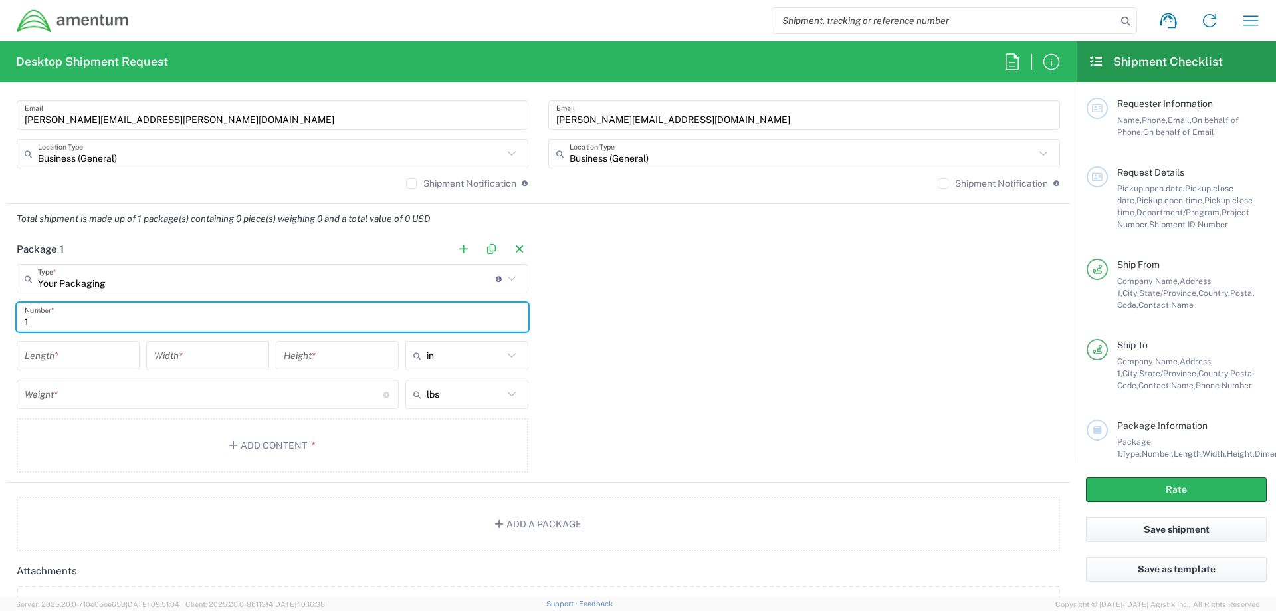
type input "1"
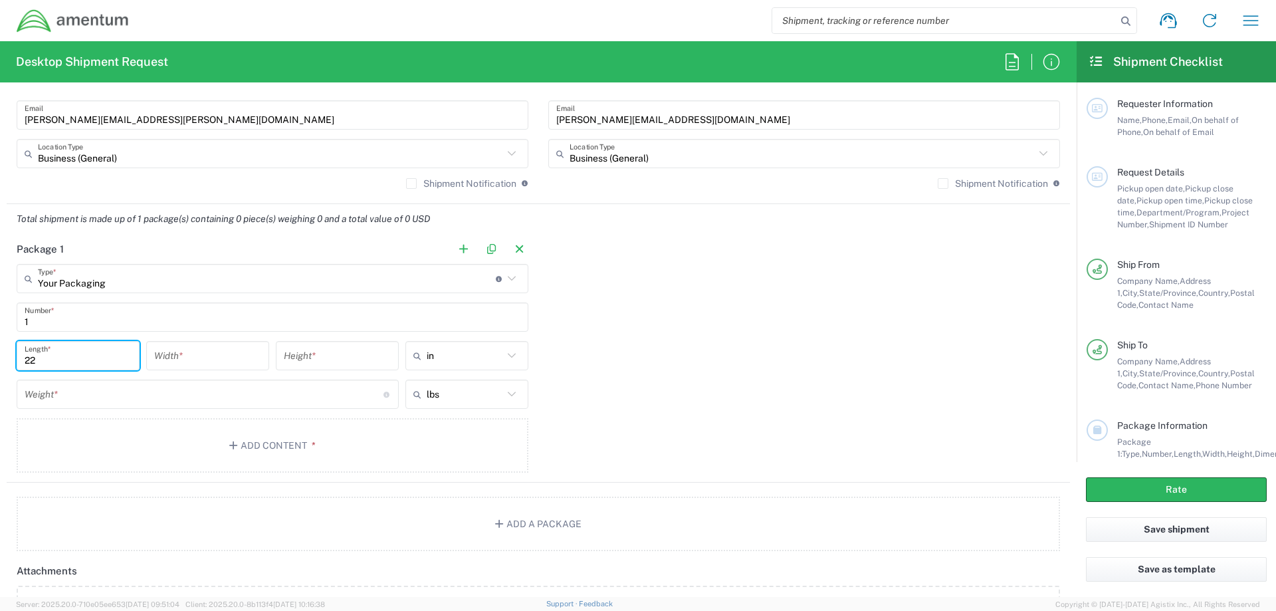
type input "22"
type input "20"
type input "9"
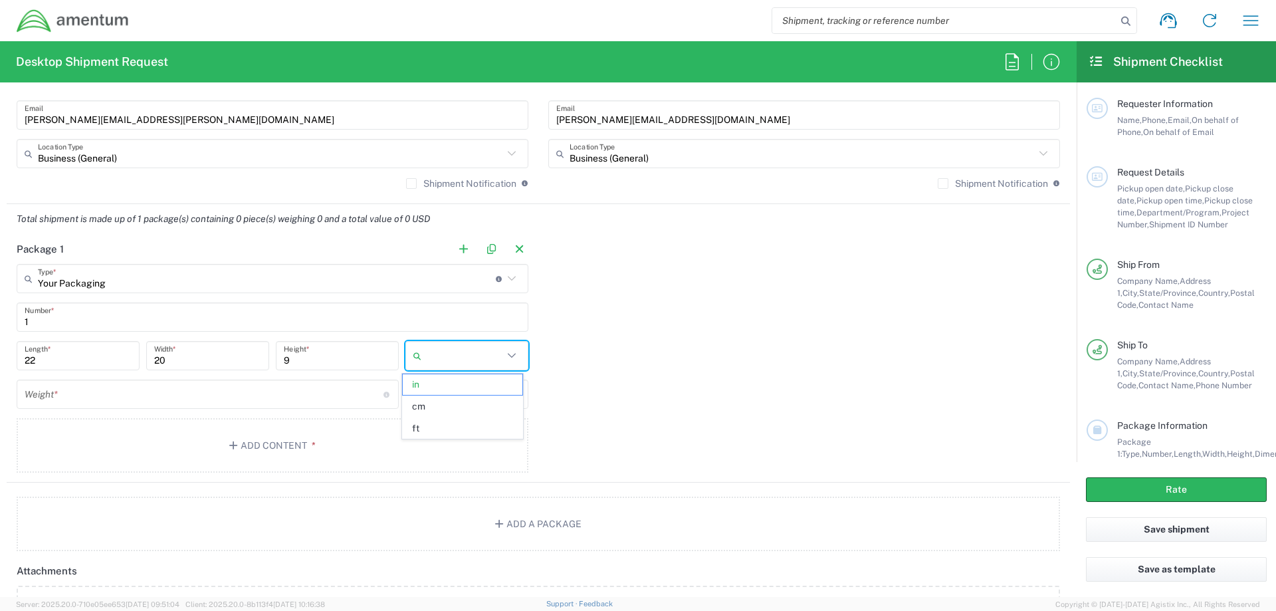
type input "in"
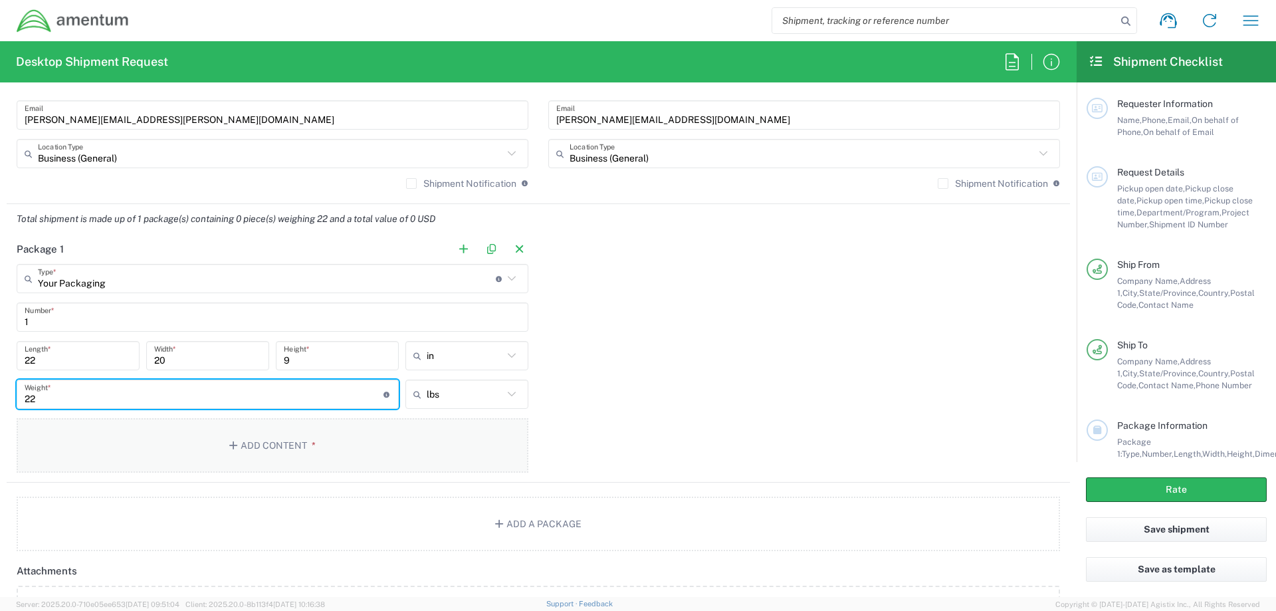
type input "22"
click at [291, 437] on button "Add Content *" at bounding box center [273, 445] width 512 height 54
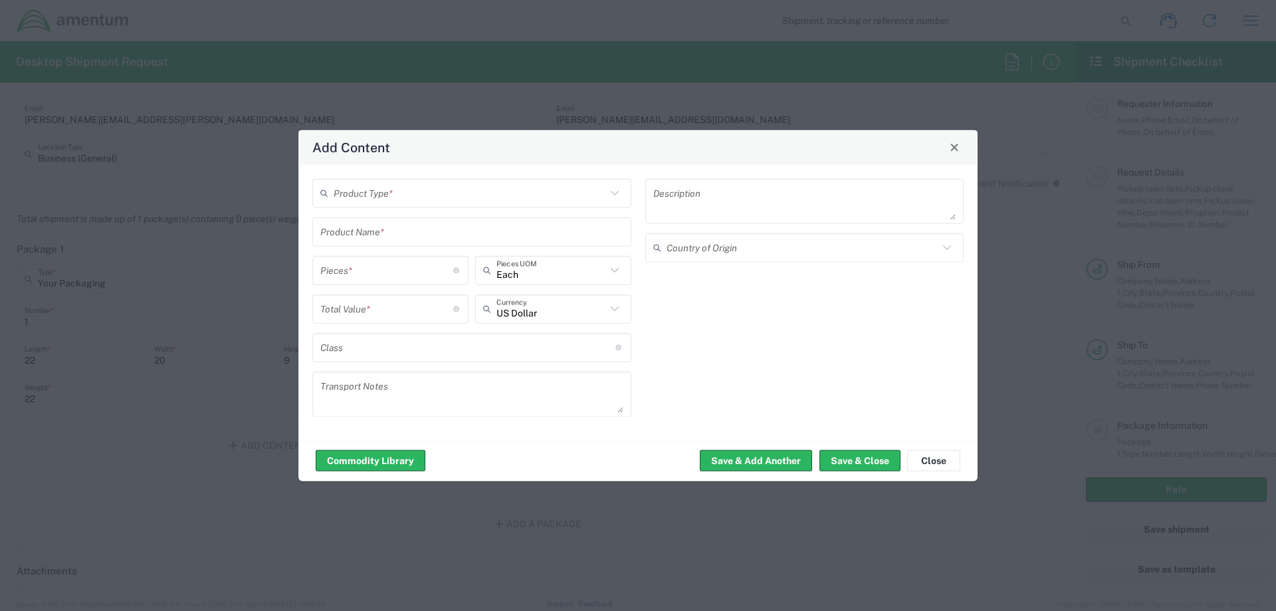
click at [405, 201] on input "text" at bounding box center [470, 192] width 272 height 23
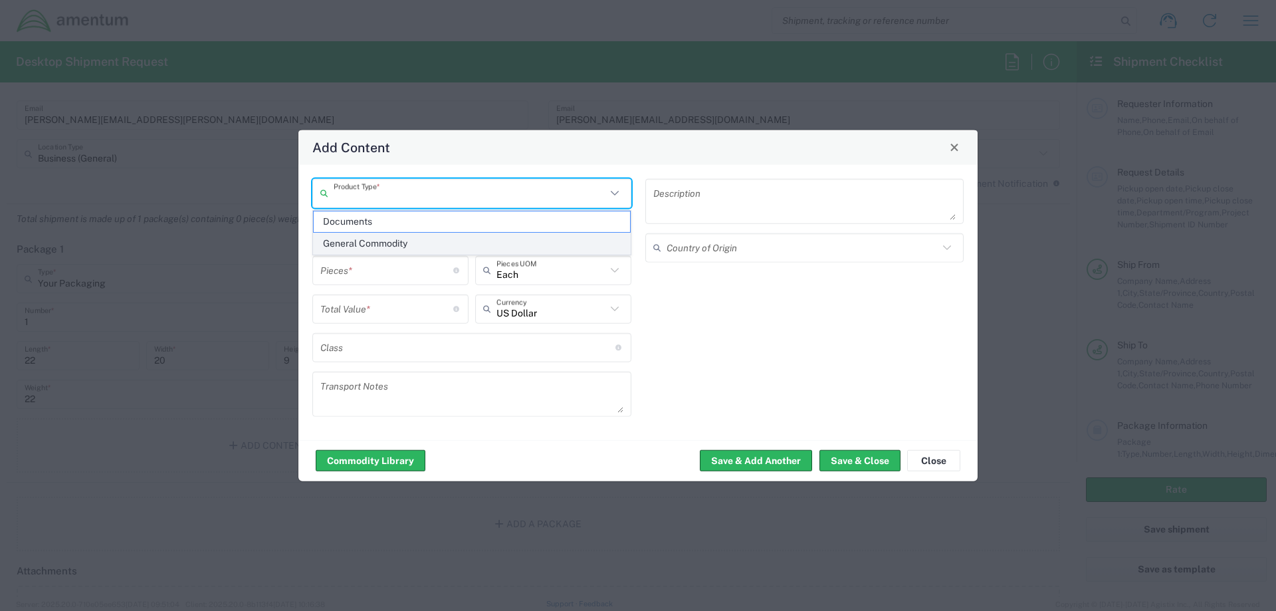
click at [393, 245] on span "General Commodity" at bounding box center [472, 243] width 316 height 21
type input "General Commodity"
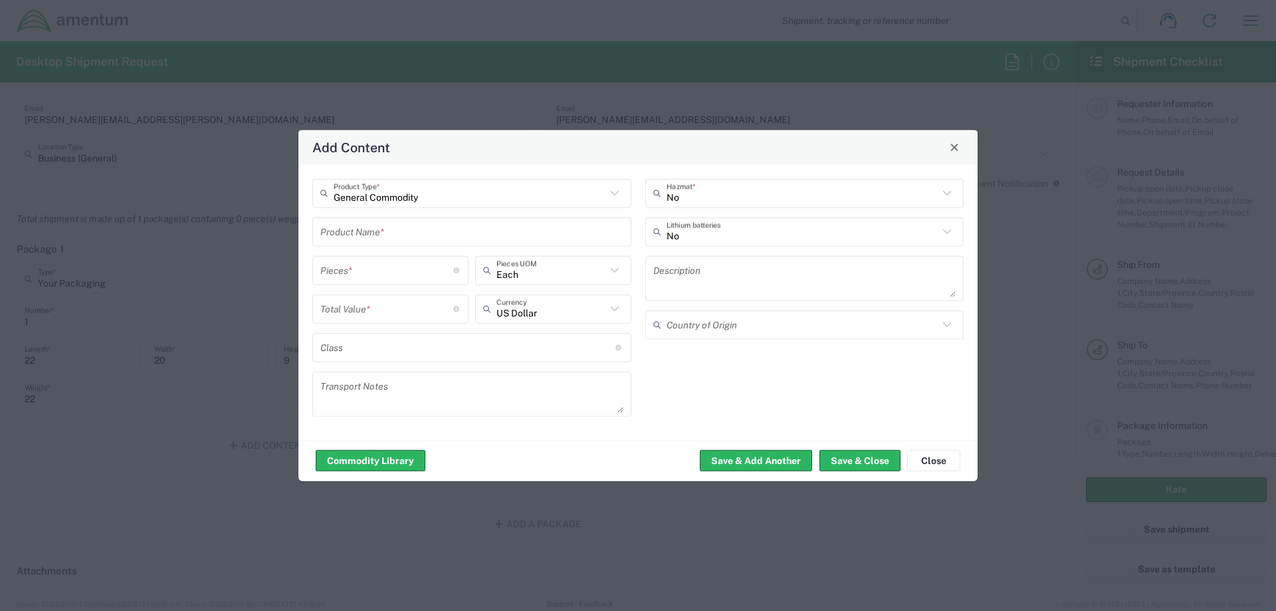
click at [389, 233] on input "text" at bounding box center [471, 231] width 303 height 23
type input "Dynamometer"
type input "1"
type input "7000"
click at [560, 266] on input "text" at bounding box center [551, 269] width 110 height 23
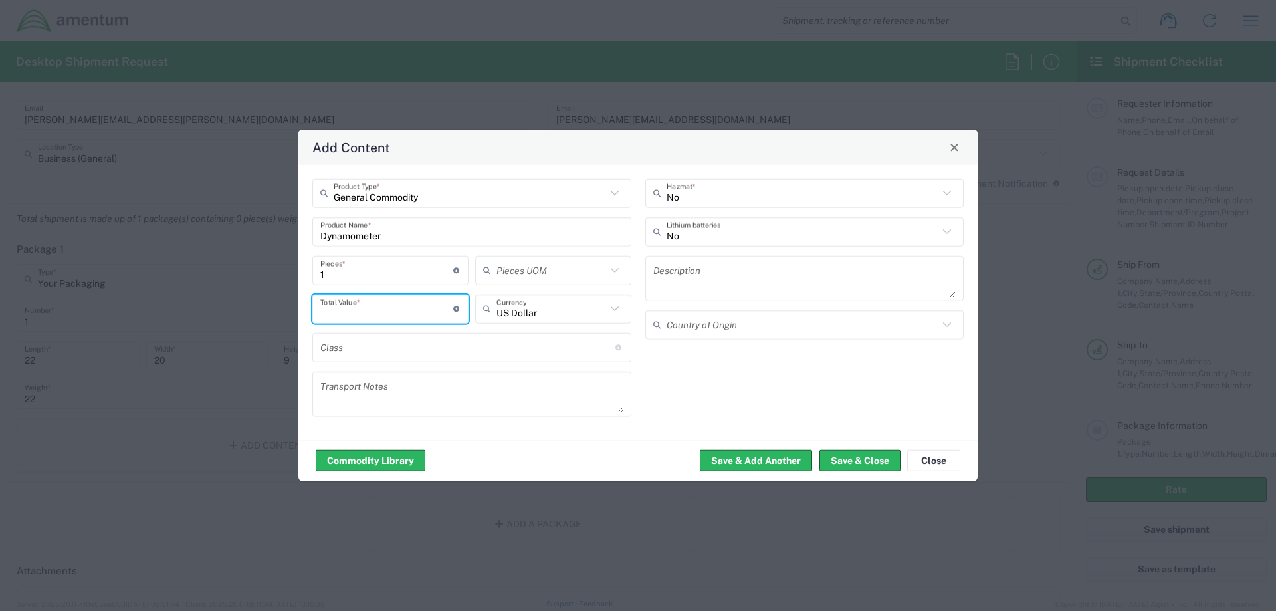
type input "Each"
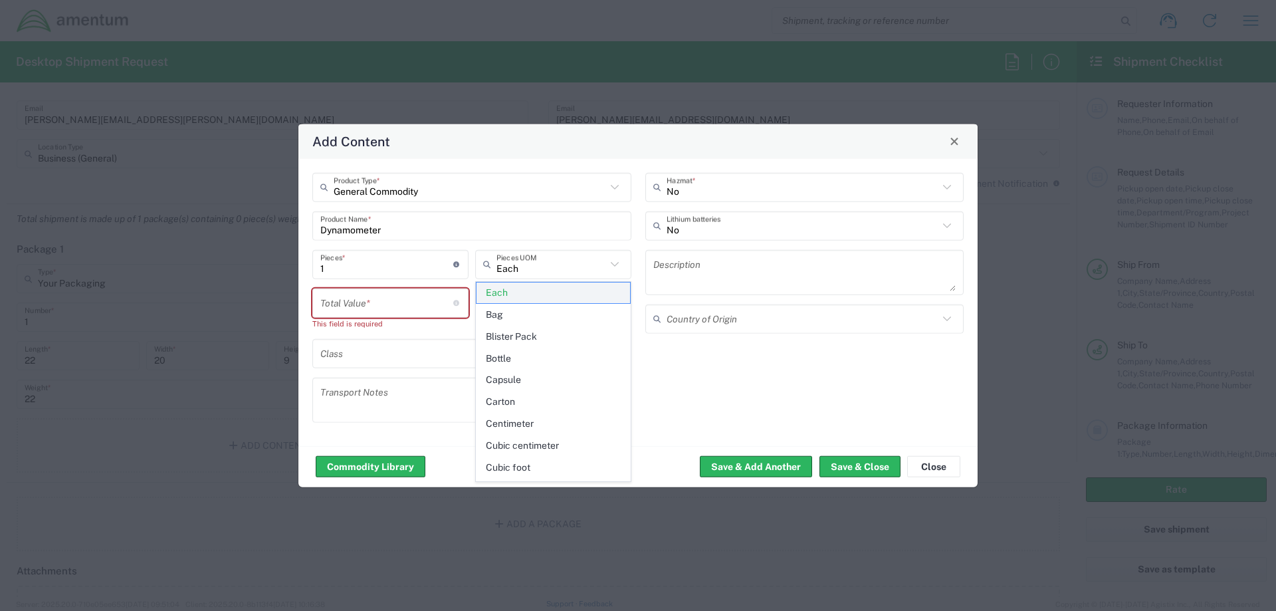
click at [510, 292] on span "Each" at bounding box center [552, 292] width 153 height 21
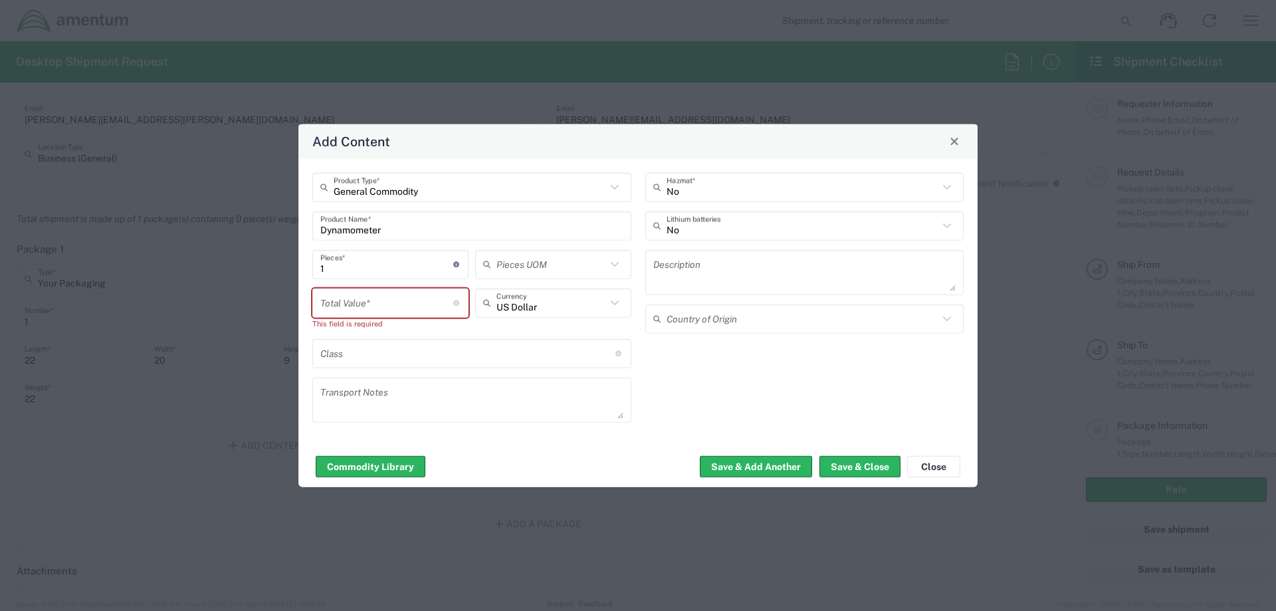
click at [371, 302] on input "number" at bounding box center [386, 302] width 133 height 23
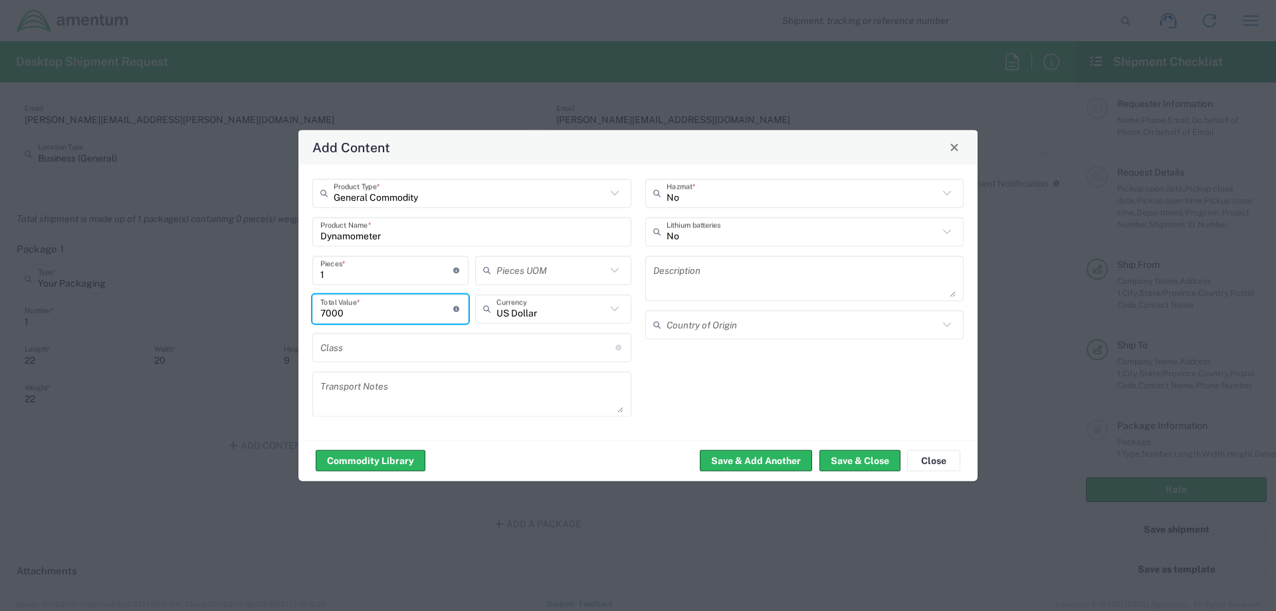
type input "7000"
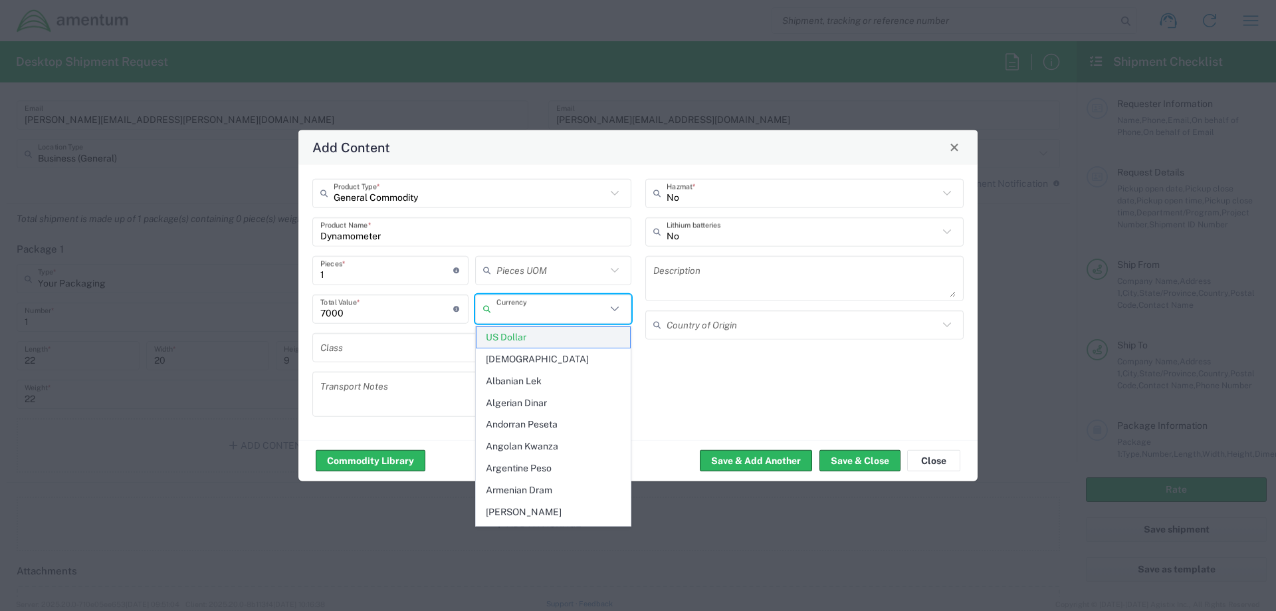
click at [508, 337] on span "US Dollar" at bounding box center [552, 337] width 153 height 21
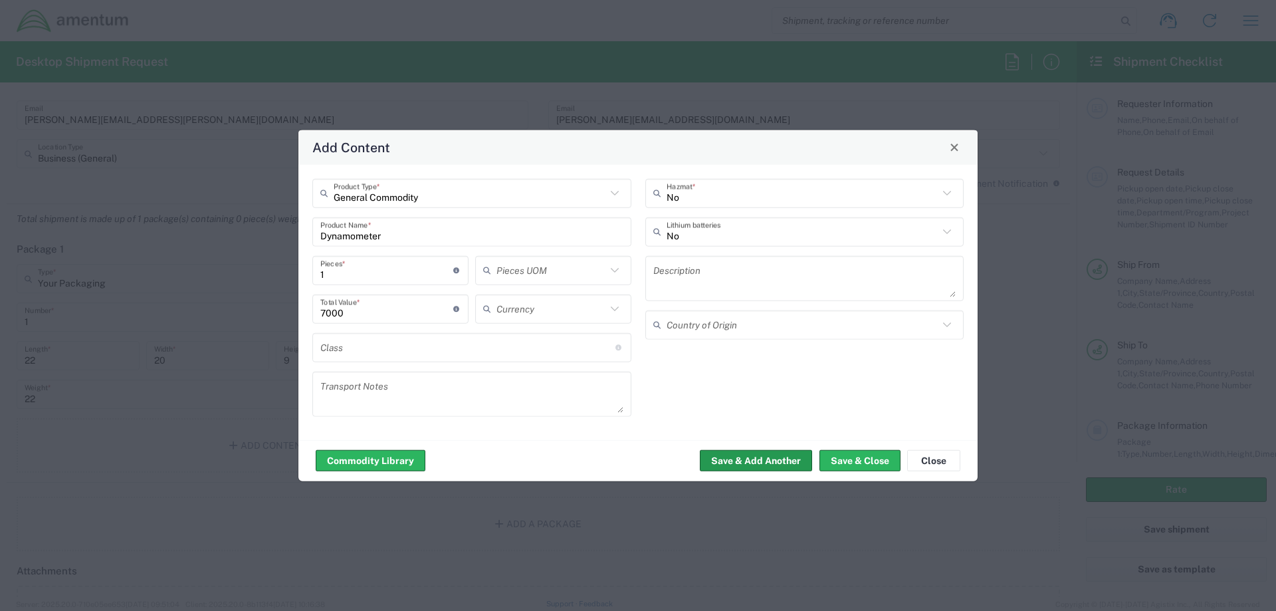
click at [743, 460] on button "Save & Add Another" at bounding box center [756, 460] width 112 height 21
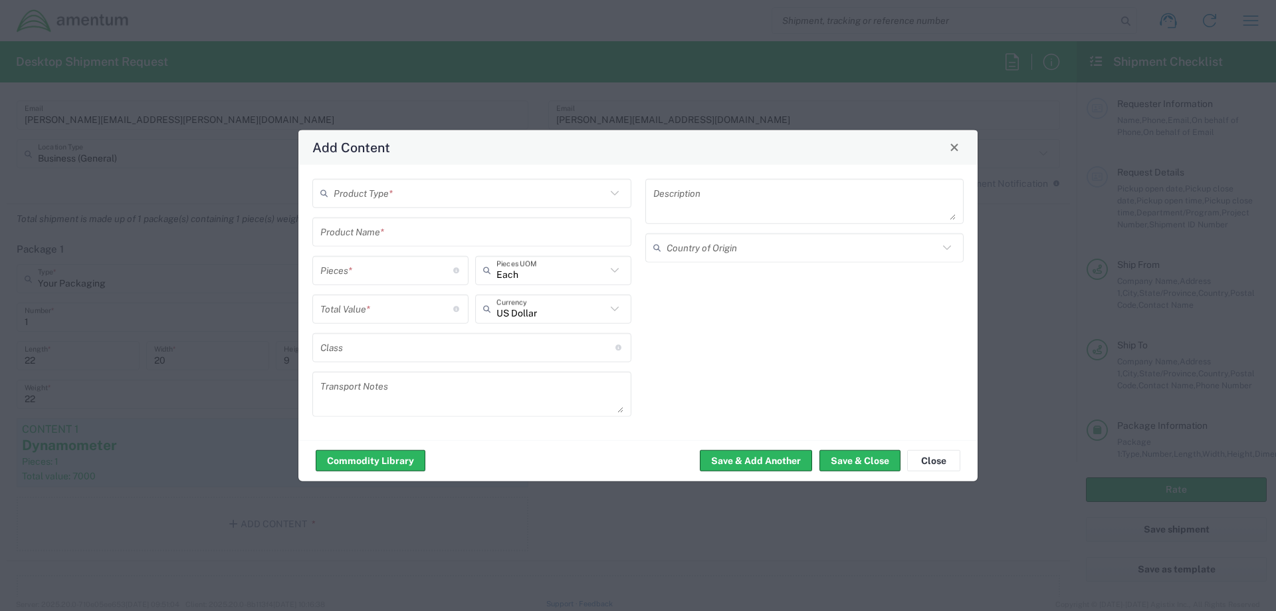
click at [511, 191] on input "text" at bounding box center [470, 192] width 272 height 23
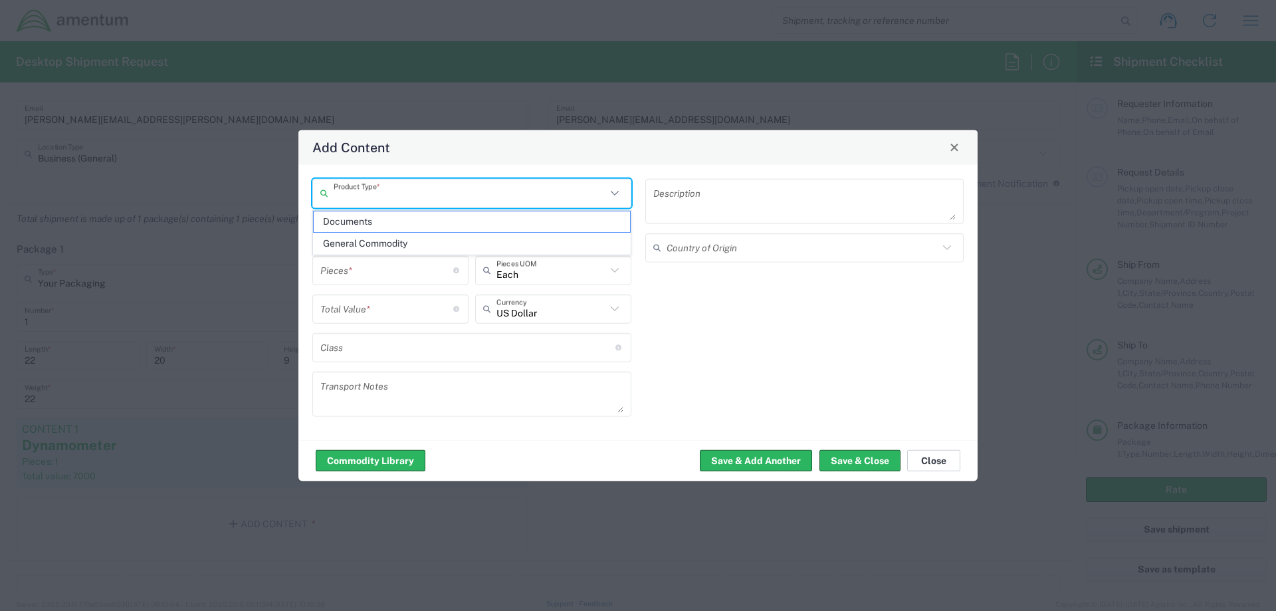
click at [930, 455] on button "Close" at bounding box center [933, 460] width 53 height 21
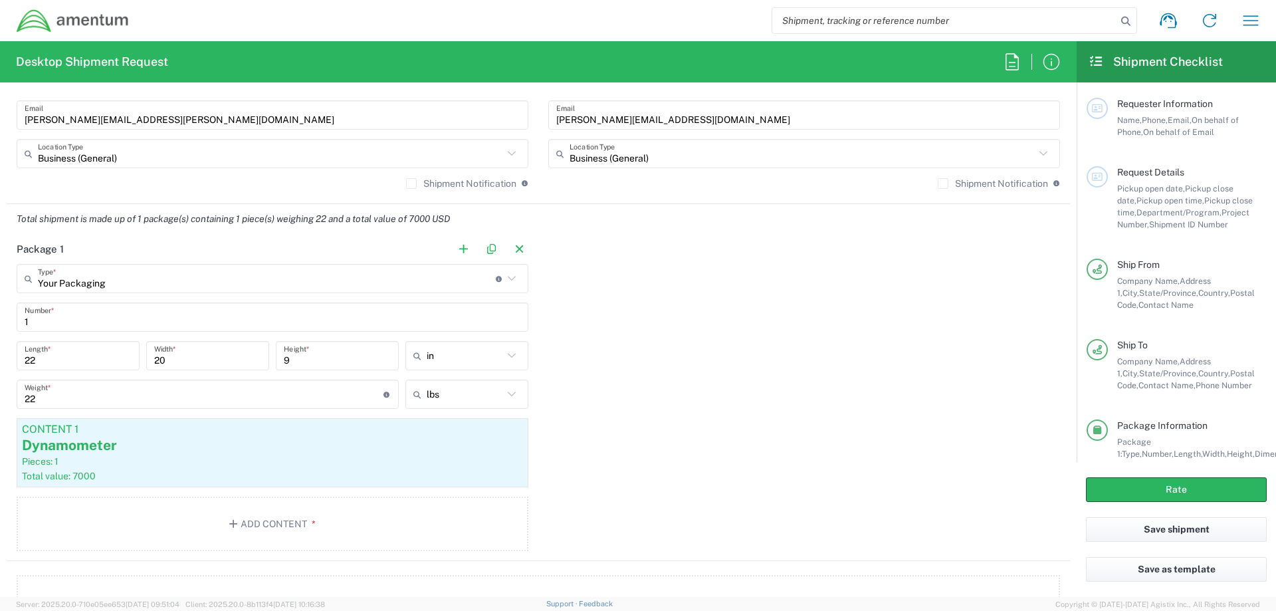
scroll to position [1196, 0]
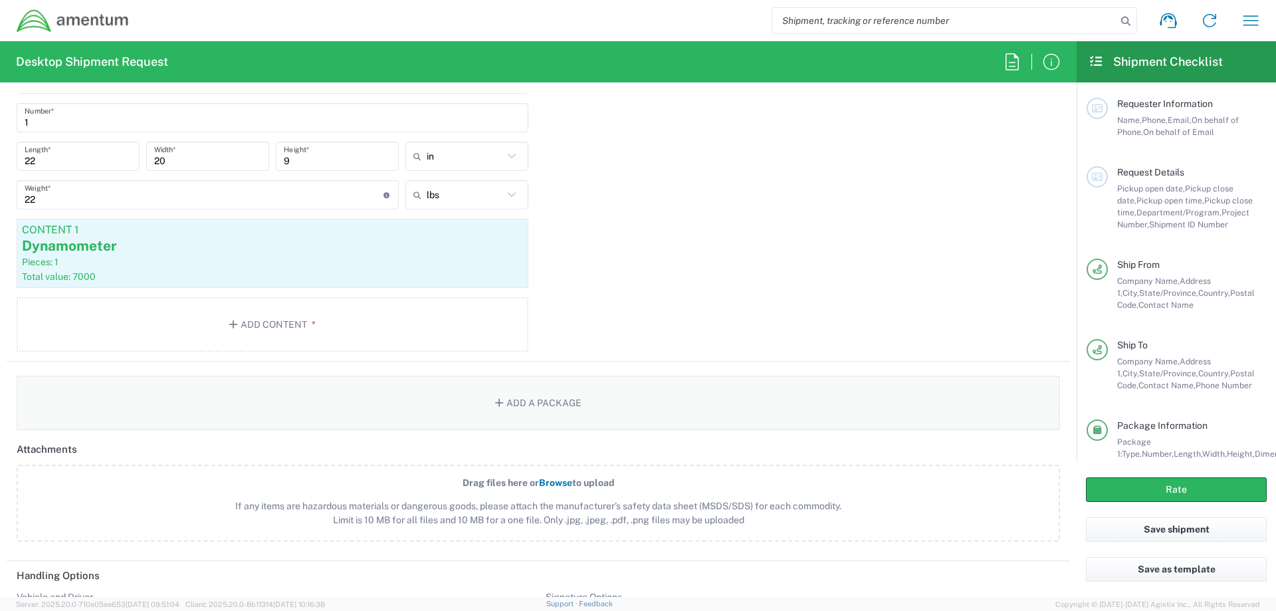
click at [574, 407] on button "Add a Package" at bounding box center [538, 402] width 1043 height 54
click at [504, 400] on button "Add a Package" at bounding box center [538, 402] width 1043 height 54
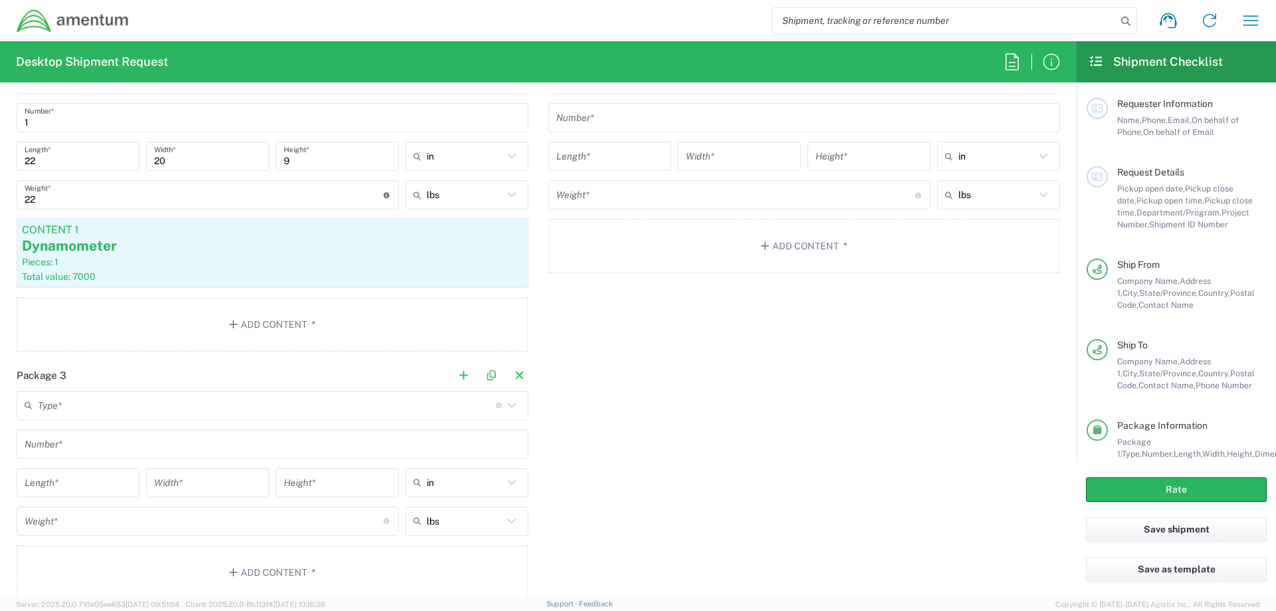
click at [286, 411] on input "text" at bounding box center [267, 404] width 458 height 23
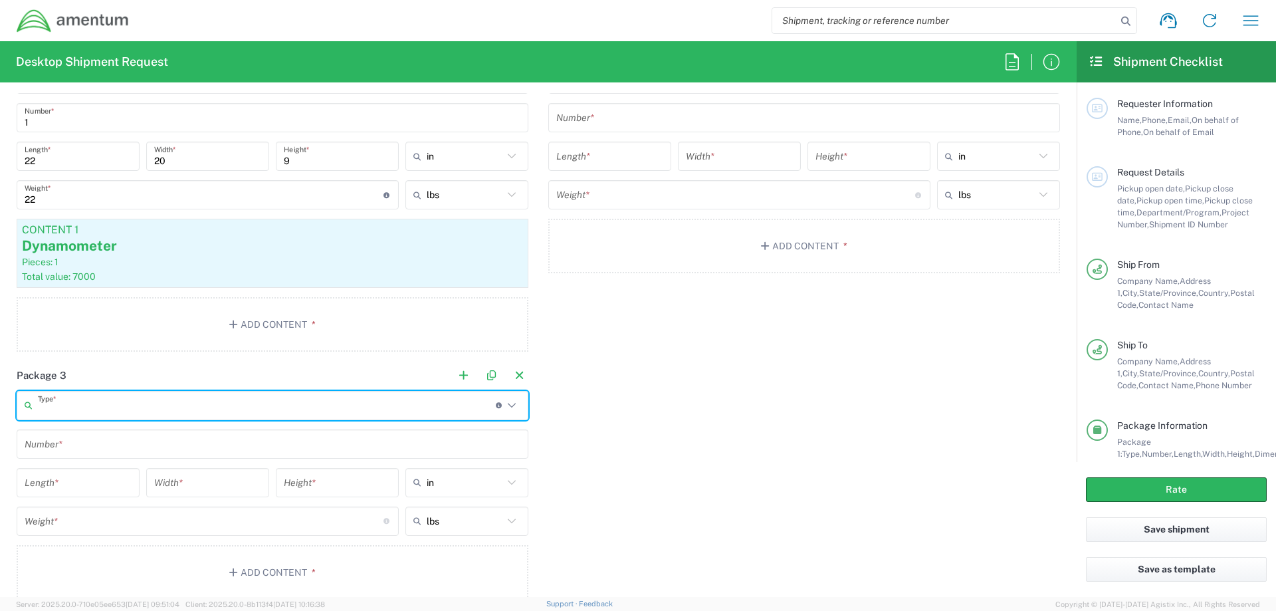
click at [140, 402] on input "text" at bounding box center [267, 404] width 458 height 23
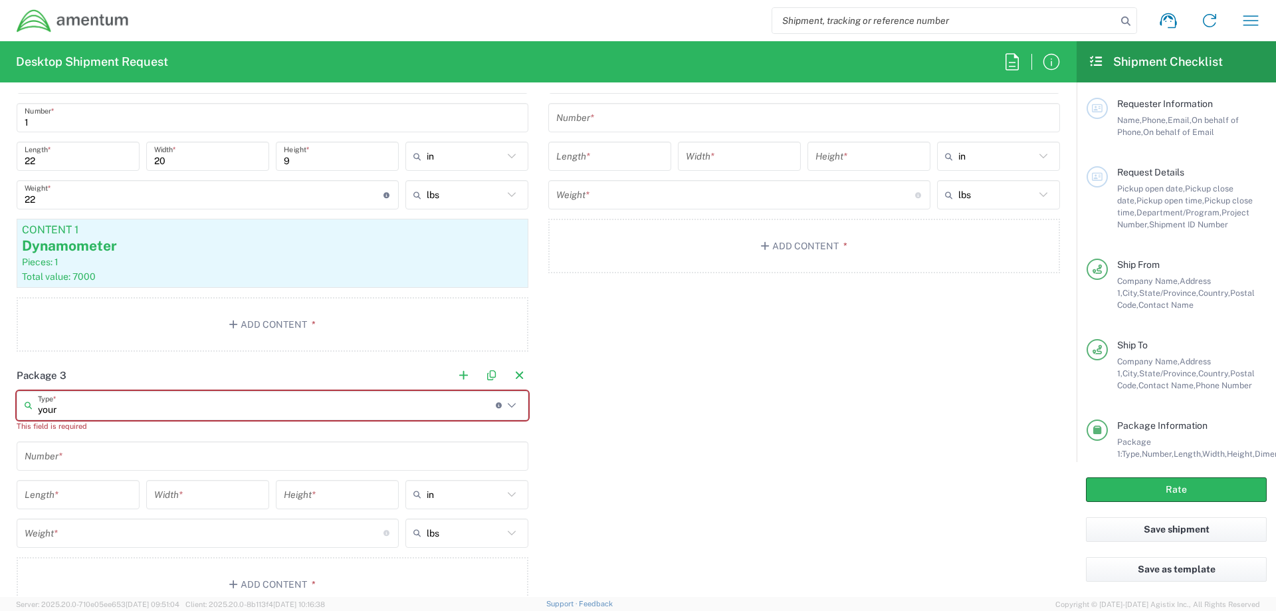
type input "your"
click at [85, 464] on input "text" at bounding box center [273, 455] width 496 height 23
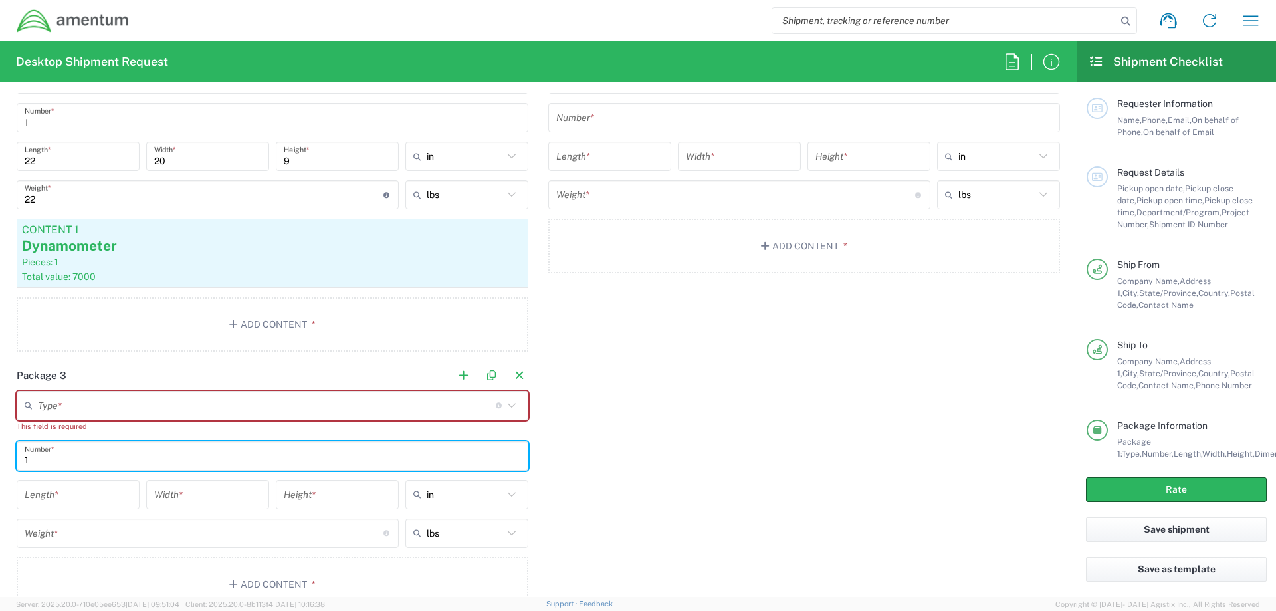
type input "1"
click at [98, 409] on input "text" at bounding box center [267, 404] width 458 height 23
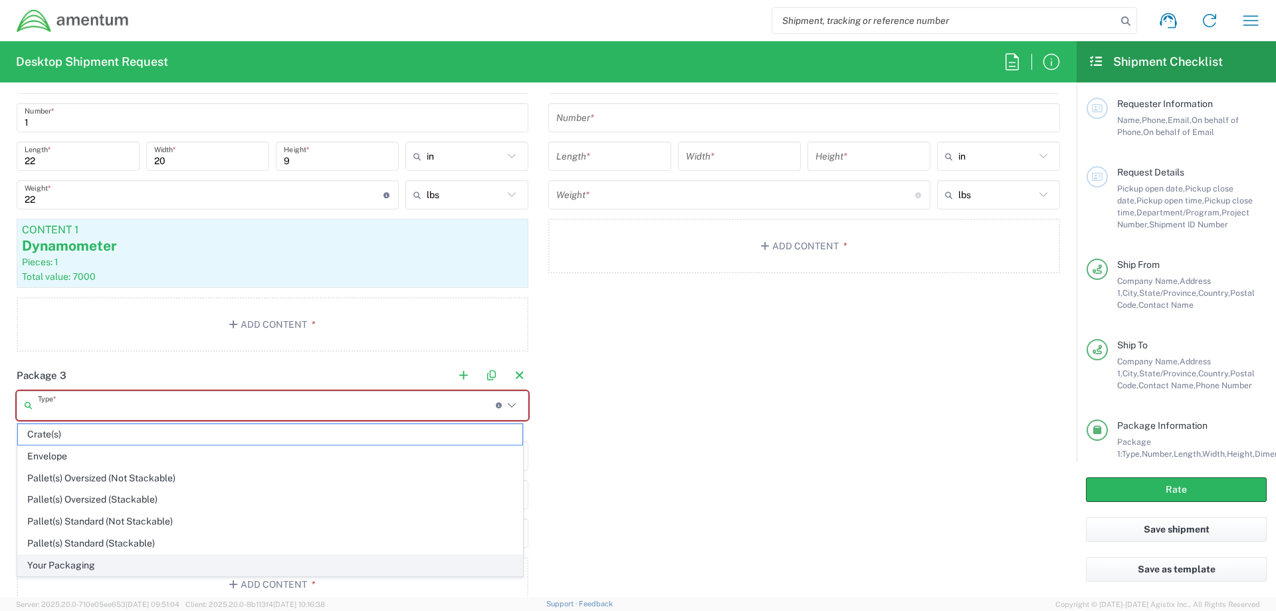
click at [82, 559] on span "Your Packaging" at bounding box center [270, 565] width 504 height 21
type input "Your Packaging"
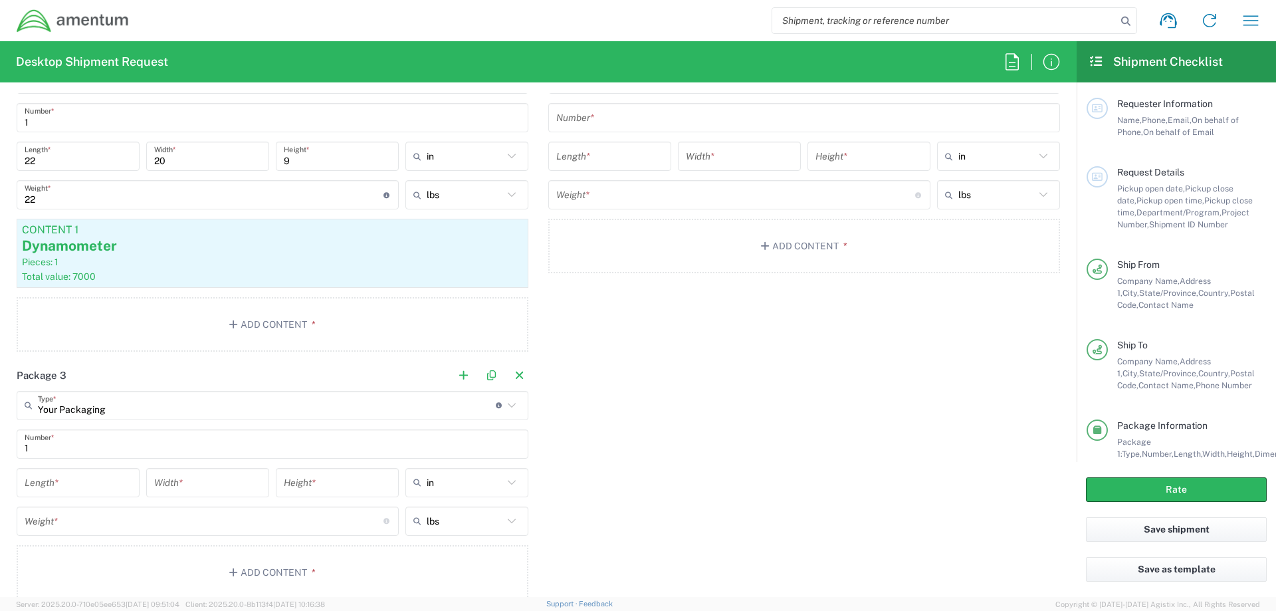
click at [71, 483] on input "number" at bounding box center [78, 481] width 107 height 23
type input "22"
type input "20"
type input "9"
click at [77, 523] on input "number" at bounding box center [204, 520] width 359 height 23
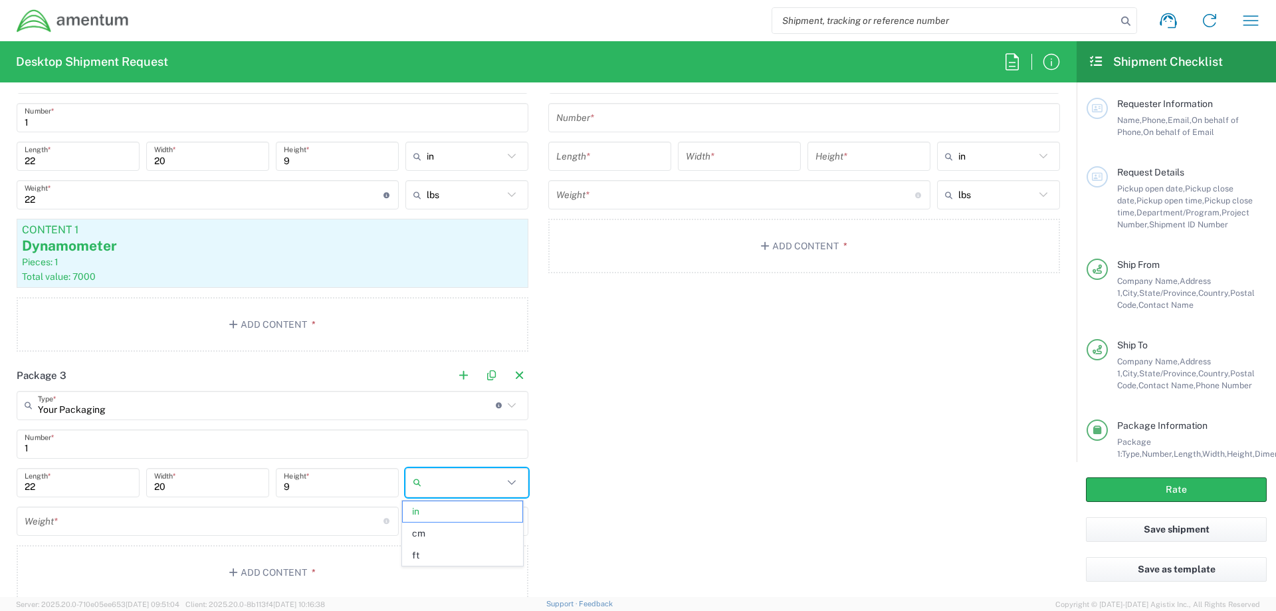
type input "in"
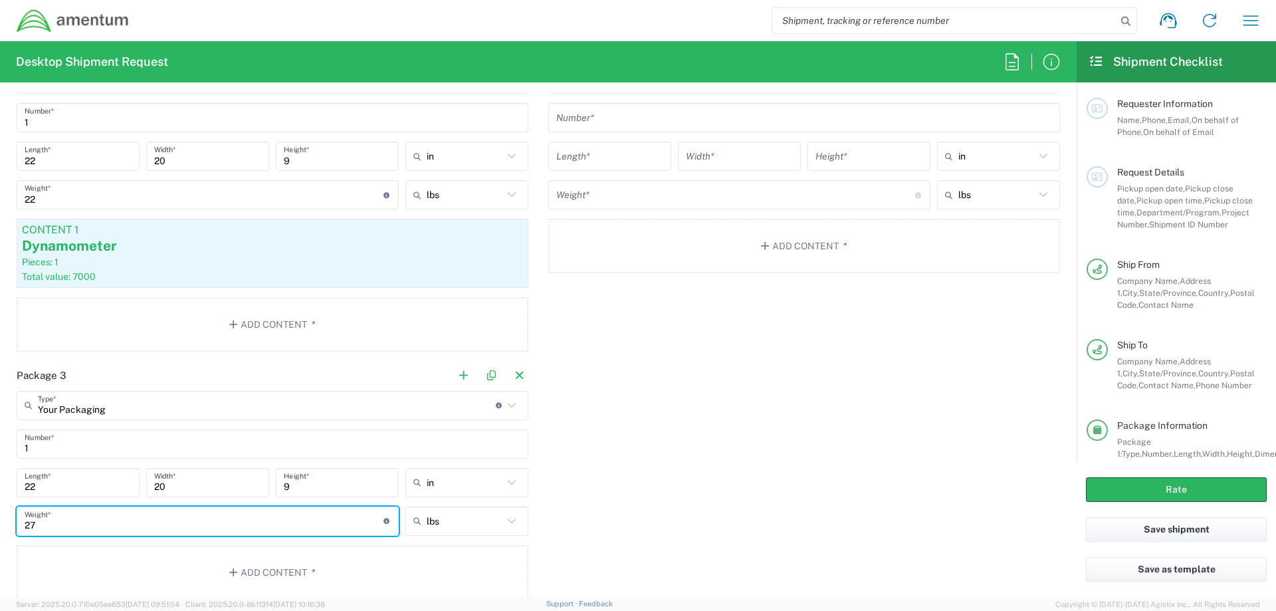
scroll to position [1262, 0]
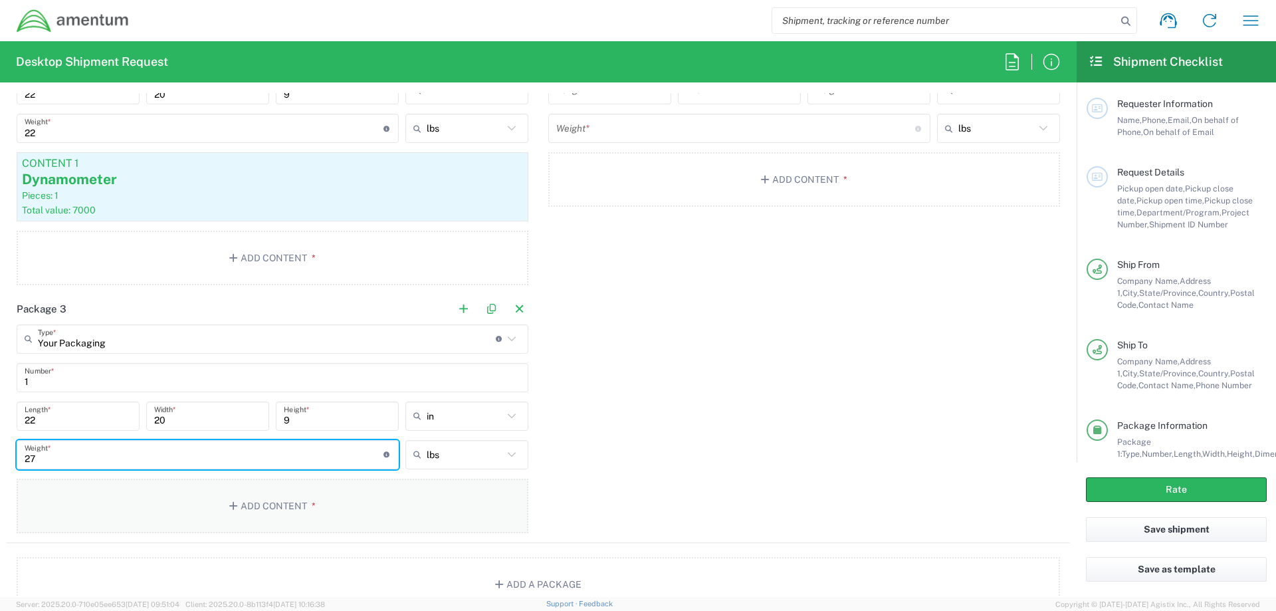
type input "27"
click at [251, 510] on button "Add Content *" at bounding box center [273, 505] width 512 height 54
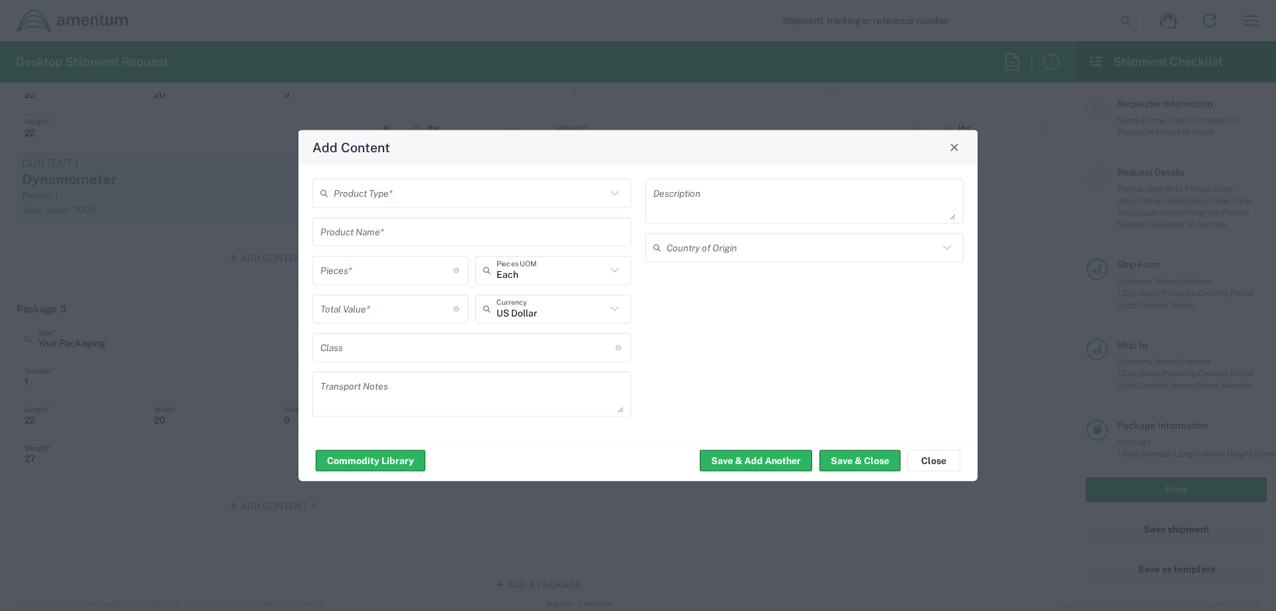
click at [399, 195] on input "text" at bounding box center [470, 192] width 272 height 23
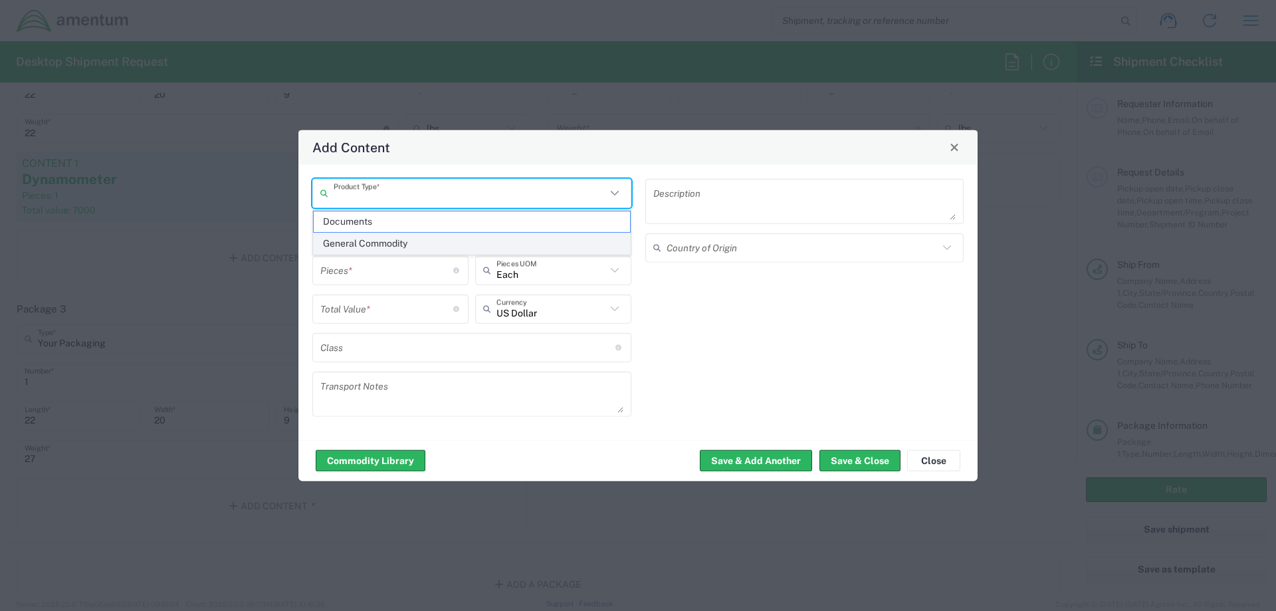
click at [393, 235] on span "General Commodity" at bounding box center [472, 243] width 316 height 21
type input "General Commodity"
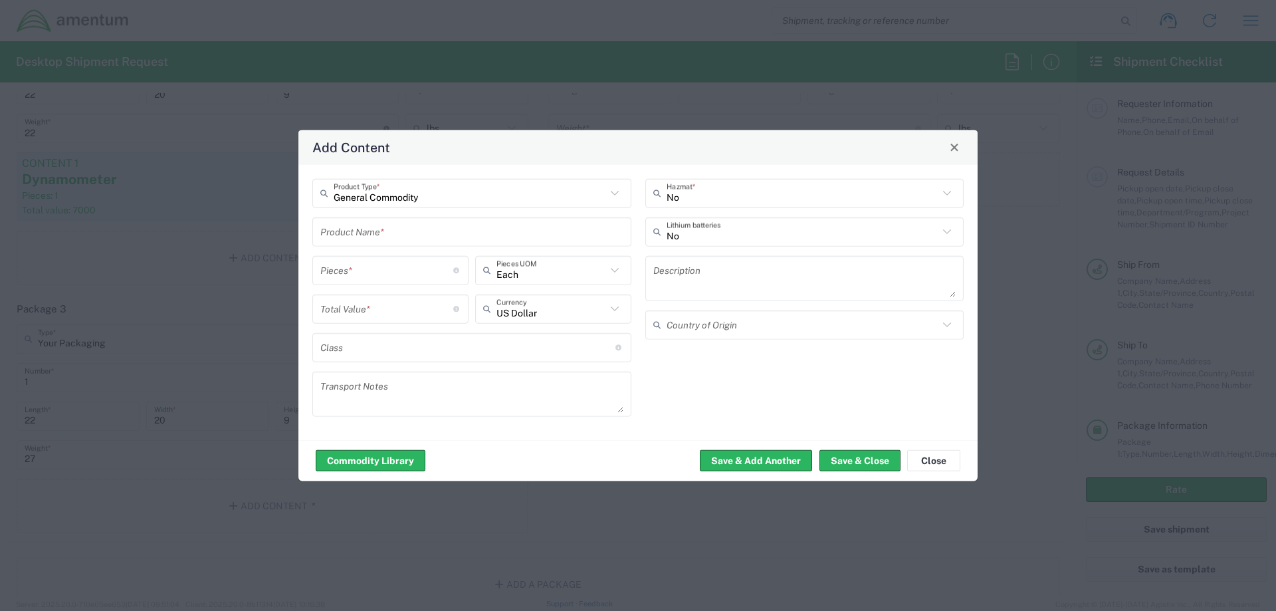
click at [393, 235] on input "text" at bounding box center [471, 231] width 303 height 23
type input "Dynamometer"
click at [369, 274] on input "number" at bounding box center [386, 269] width 133 height 23
type input "1"
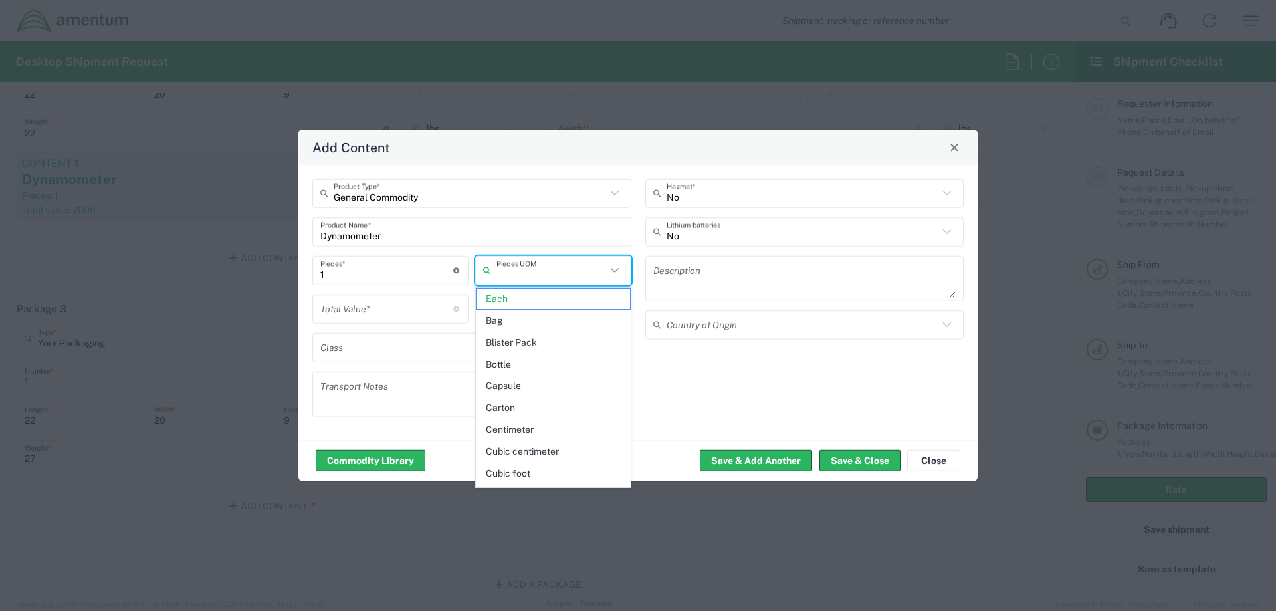
type input "Each"
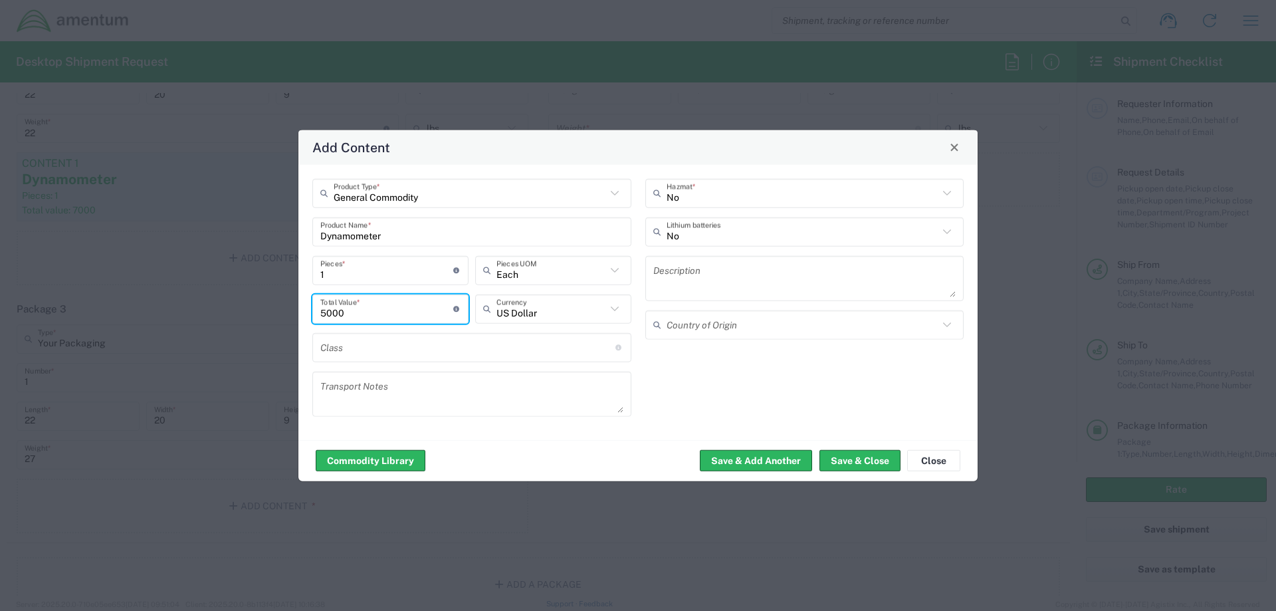
type input "5000"
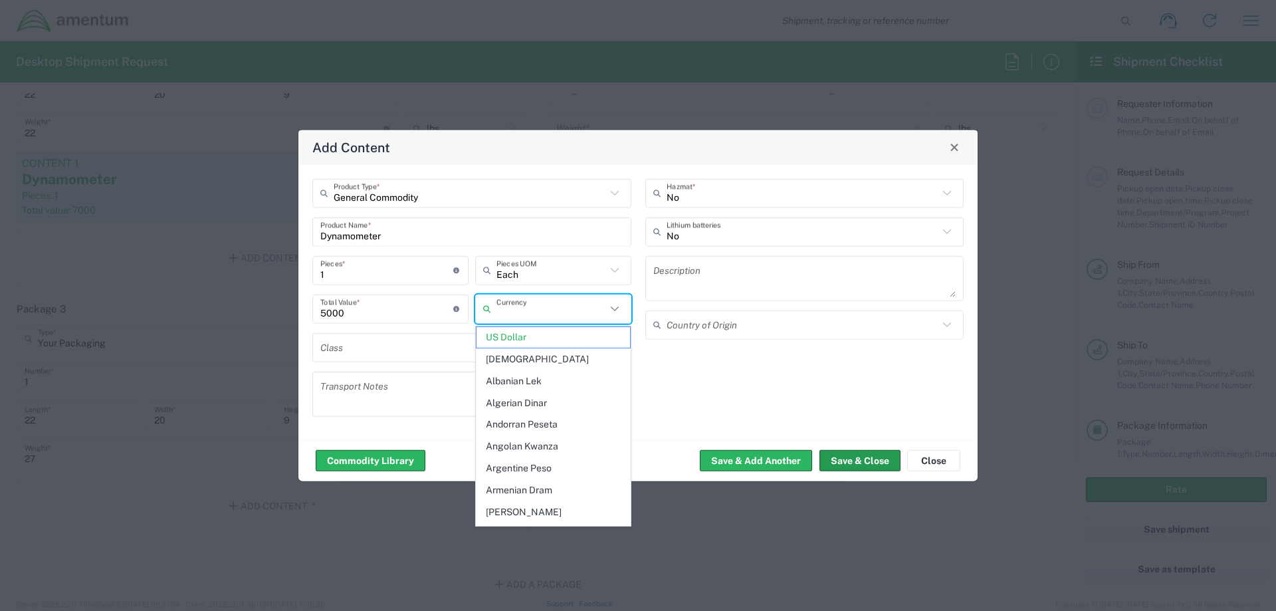
click at [862, 460] on button "Save & Close" at bounding box center [859, 460] width 81 height 21
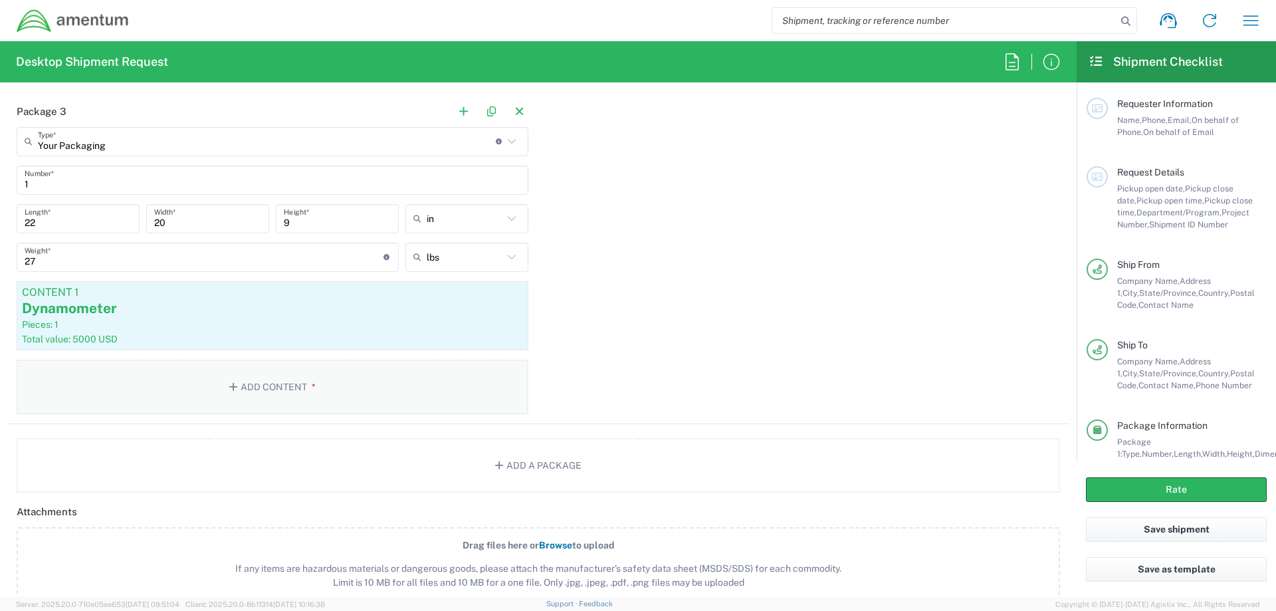
scroll to position [1462, 0]
click at [280, 318] on div "Pieces: 1" at bounding box center [272, 322] width 501 height 12
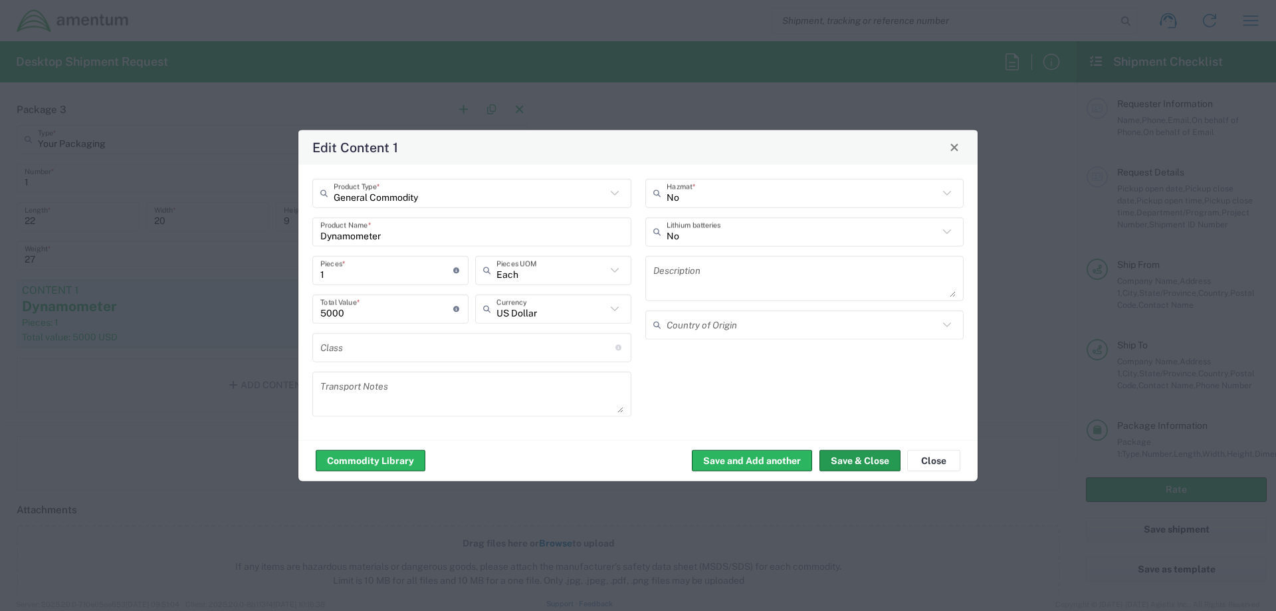
click at [853, 456] on button "Save & Close" at bounding box center [859, 460] width 81 height 21
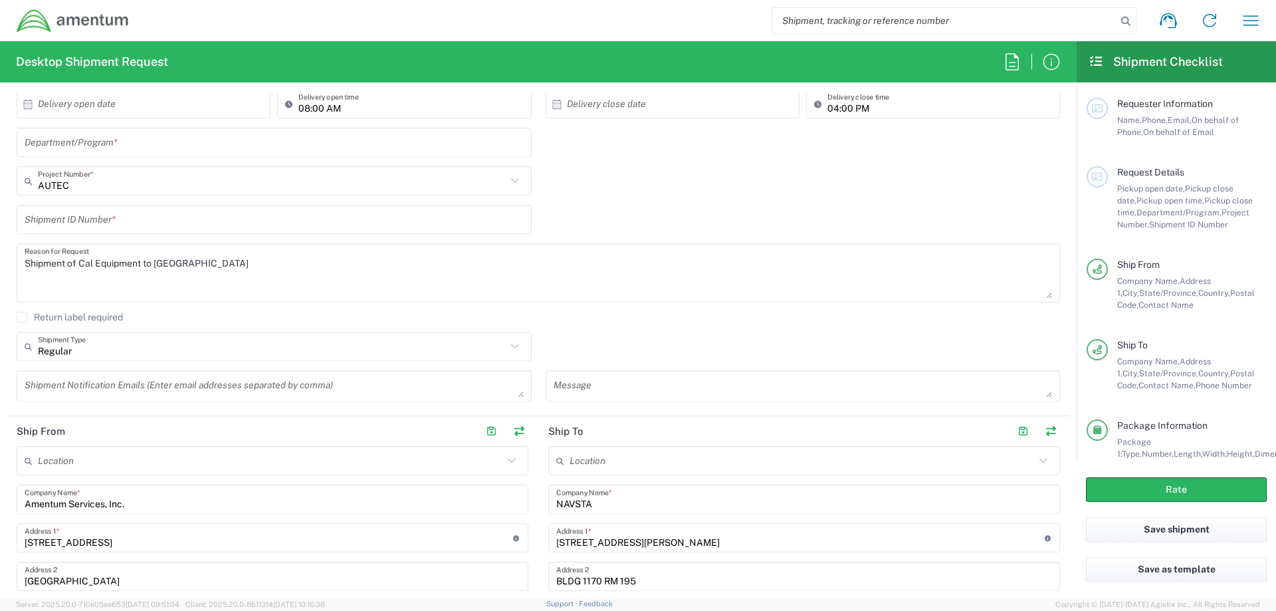
scroll to position [199, 0]
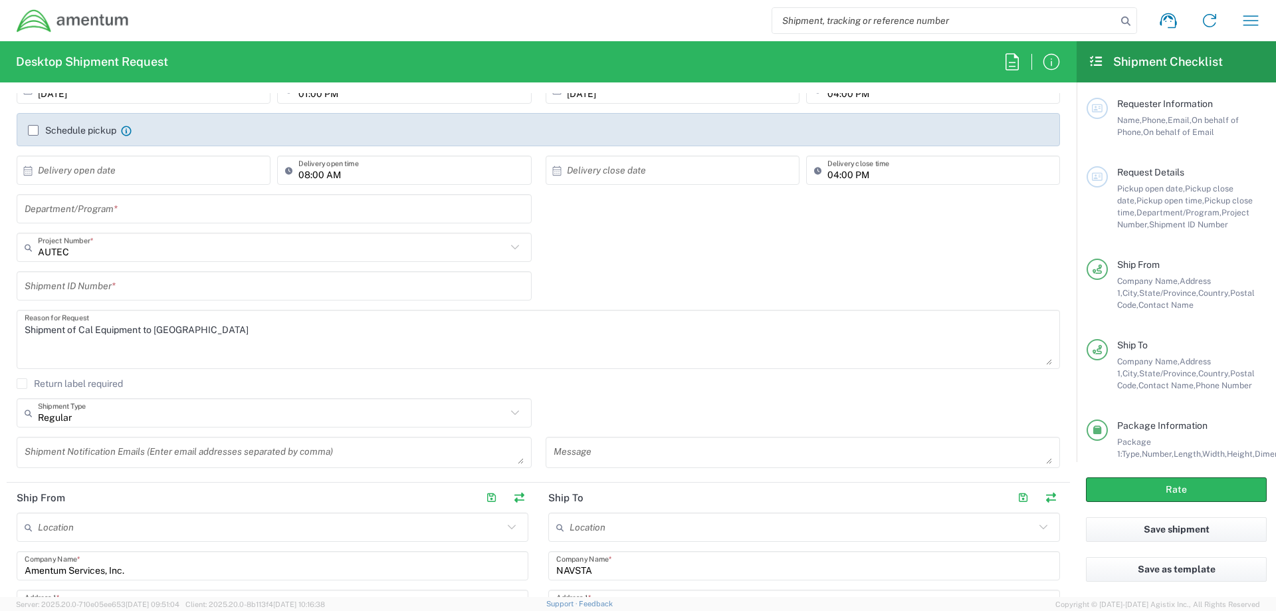
click at [37, 351] on textarea "Shipment of Cal Equipment to [GEOGRAPHIC_DATA]" at bounding box center [538, 339] width 1027 height 51
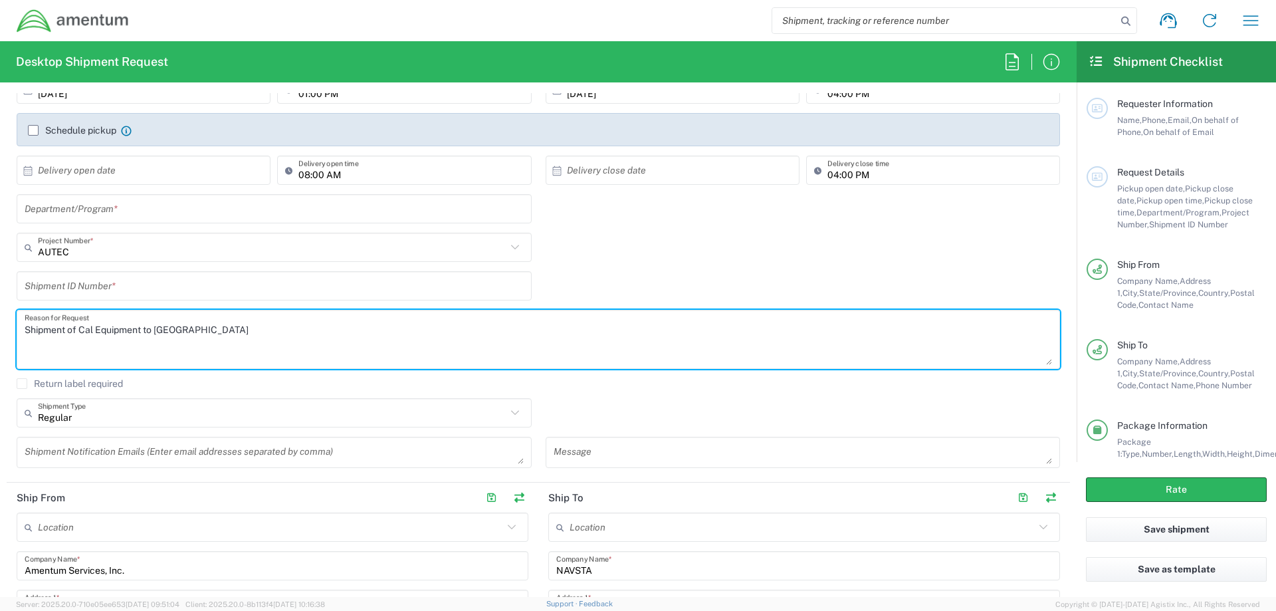
click at [216, 333] on textarea "Shipment of Cal Equipment to [GEOGRAPHIC_DATA]" at bounding box center [538, 339] width 1027 height 51
